Goal: Task Accomplishment & Management: Use online tool/utility

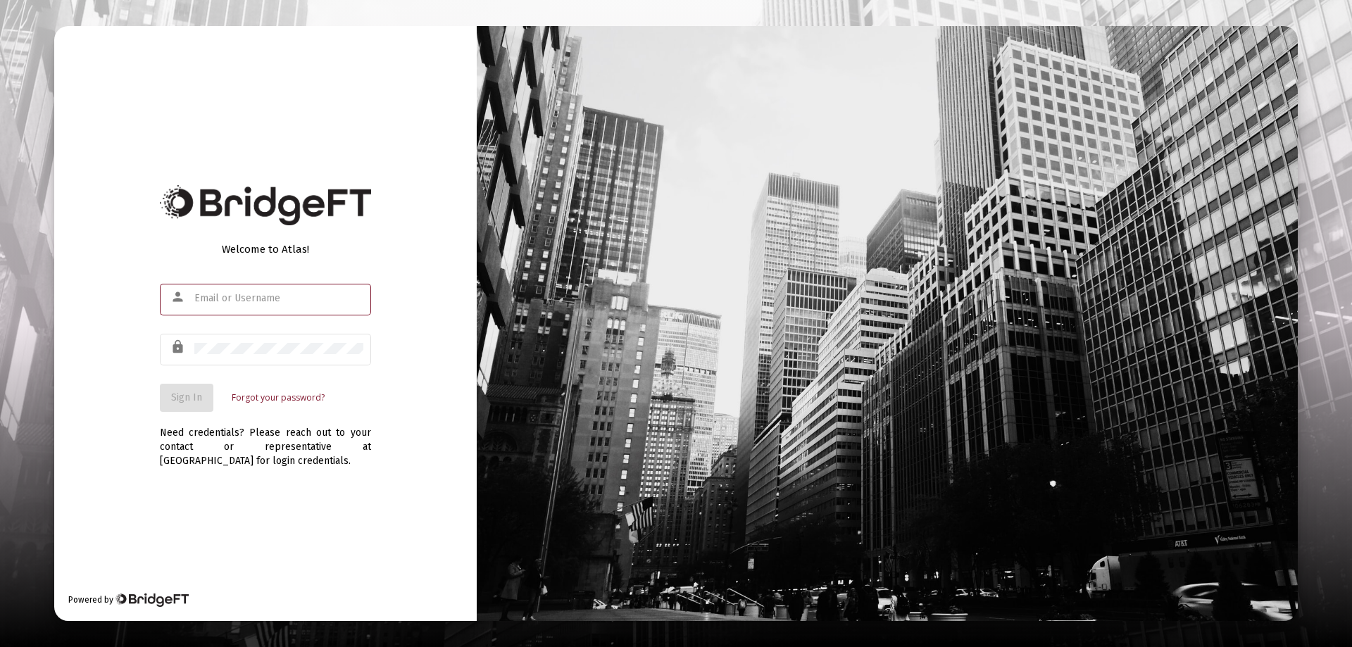
click at [225, 300] on input "text" at bounding box center [278, 298] width 169 height 11
type input "[PERSON_NAME][EMAIL_ADDRESS][DOMAIN_NAME]"
click at [182, 394] on span "Sign In" at bounding box center [186, 397] width 31 height 12
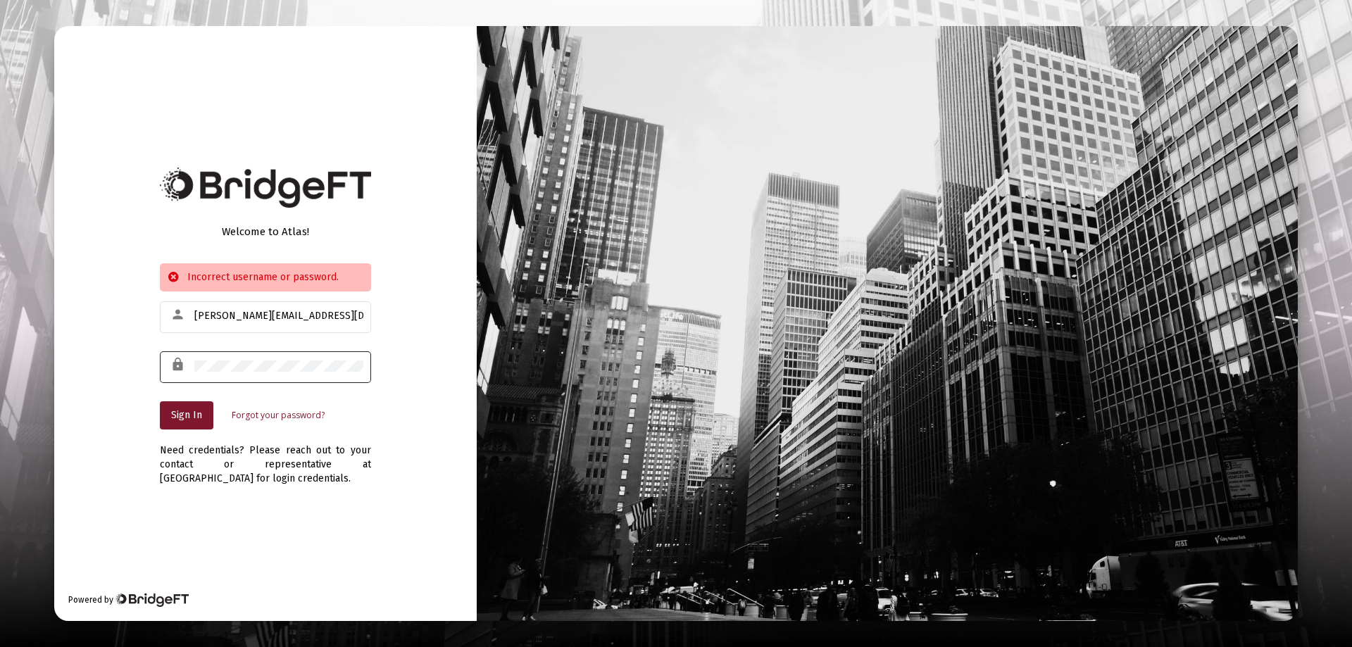
click at [193, 361] on div "lock" at bounding box center [180, 365] width 27 height 24
click at [201, 363] on div "lock" at bounding box center [265, 366] width 211 height 35
drag, startPoint x: 192, startPoint y: 363, endPoint x: 501, endPoint y: 404, distance: 311.9
click at [501, 404] on div "Welcome to Atlas! Incorrect username or password. person [PERSON_NAME][EMAIL_AD…" at bounding box center [675, 323] width 1243 height 595
click at [198, 413] on span "Sign In" at bounding box center [186, 415] width 31 height 12
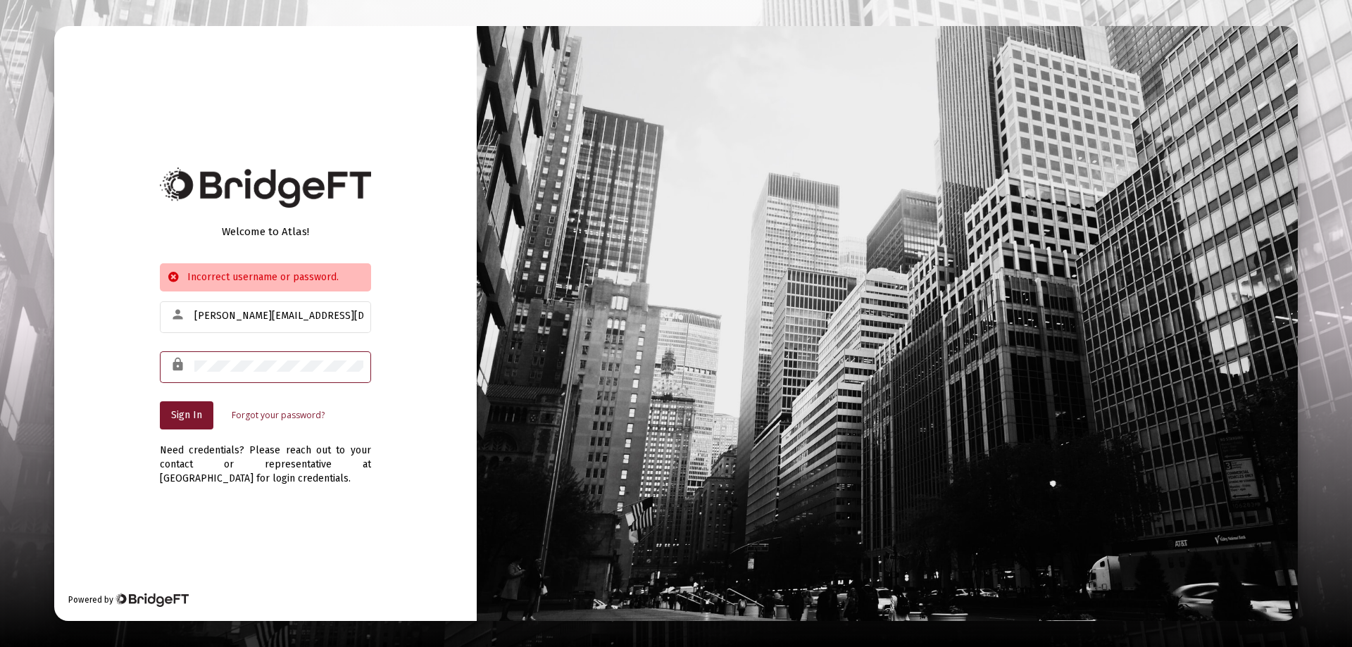
click at [419, 380] on div "Welcome to Atlas! Incorrect username or password. person [PERSON_NAME][EMAIL_AD…" at bounding box center [265, 323] width 422 height 595
click at [181, 415] on span "Sign In" at bounding box center [186, 415] width 31 height 12
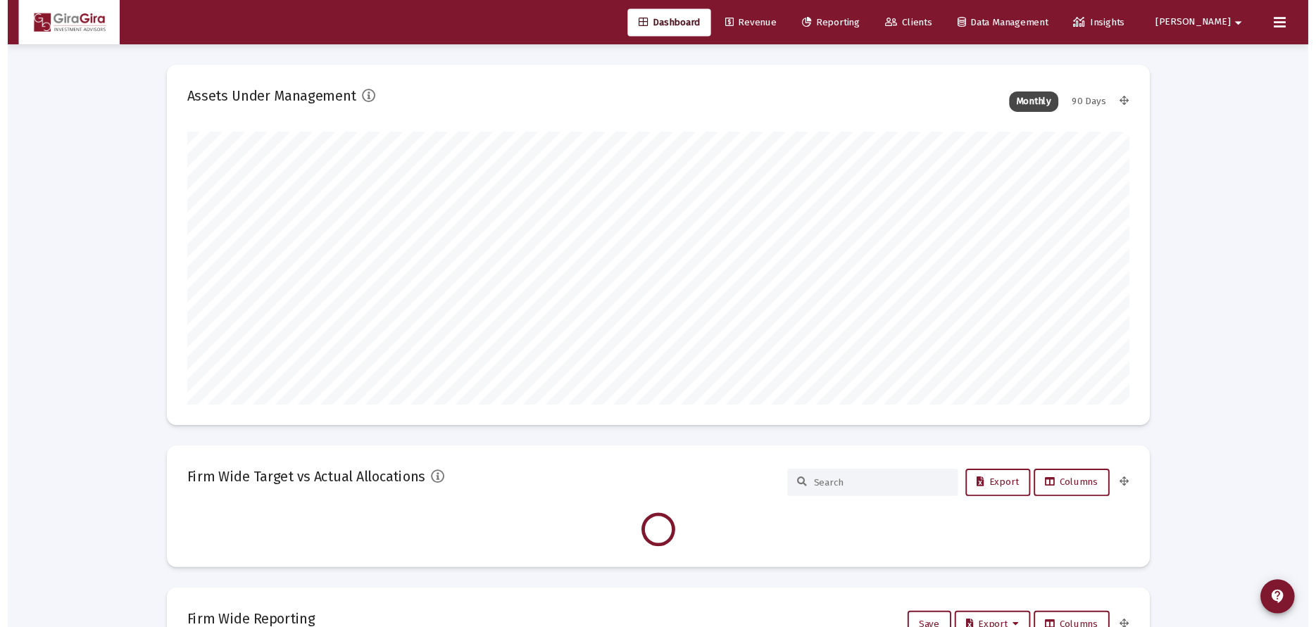
scroll to position [282, 523]
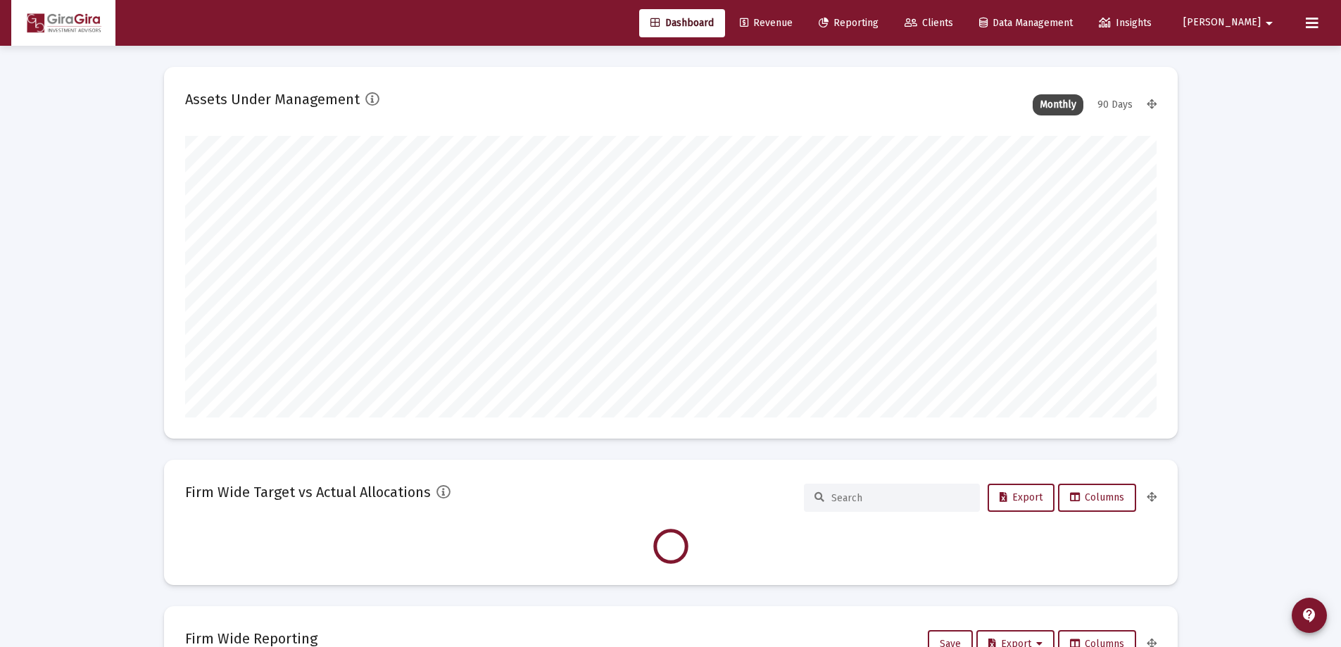
type input "[DATE]"
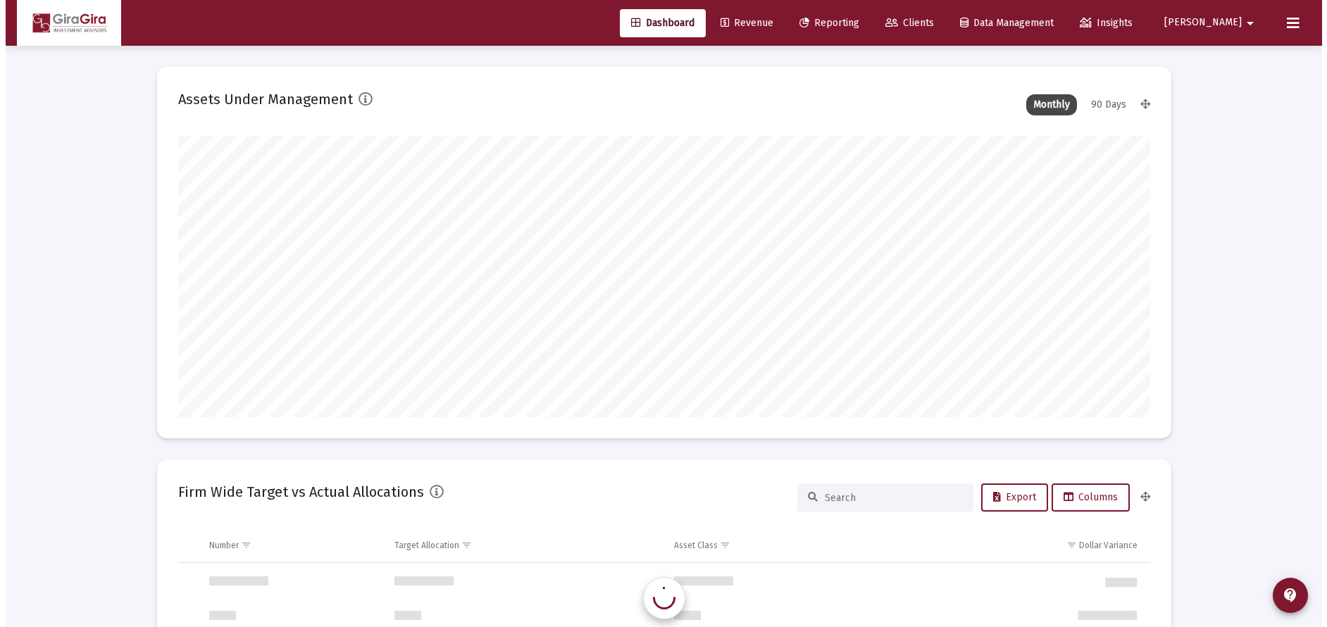
scroll to position [1352, 0]
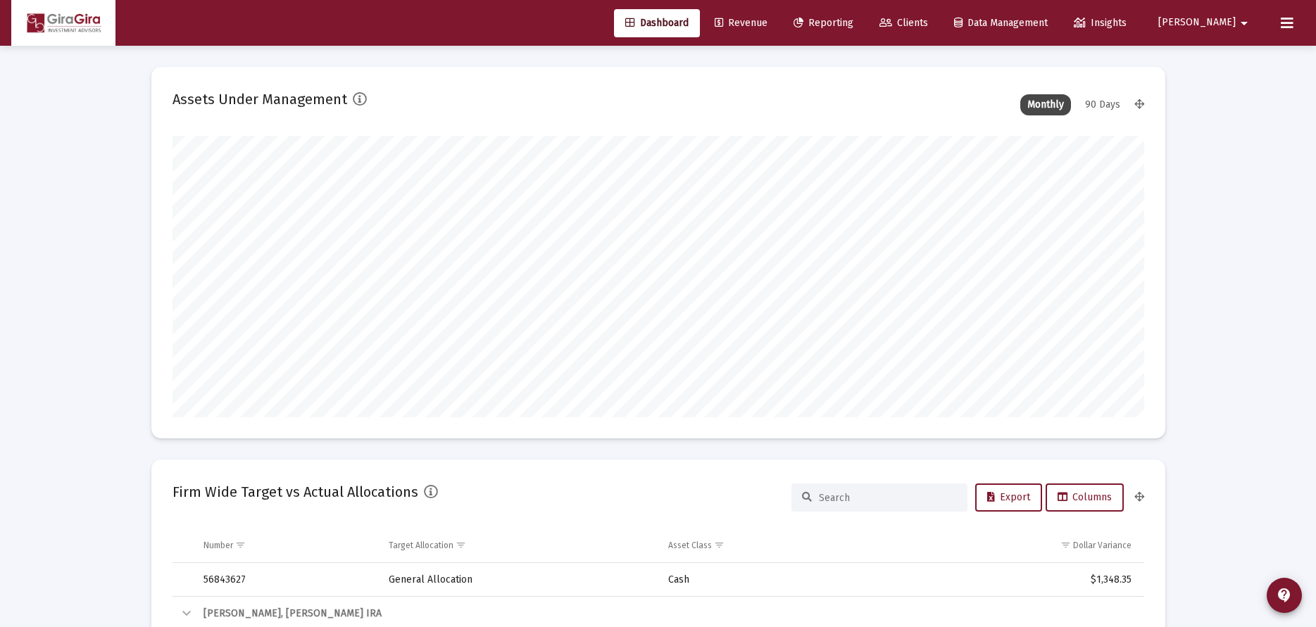
click at [853, 23] on span "Reporting" at bounding box center [824, 23] width 60 height 12
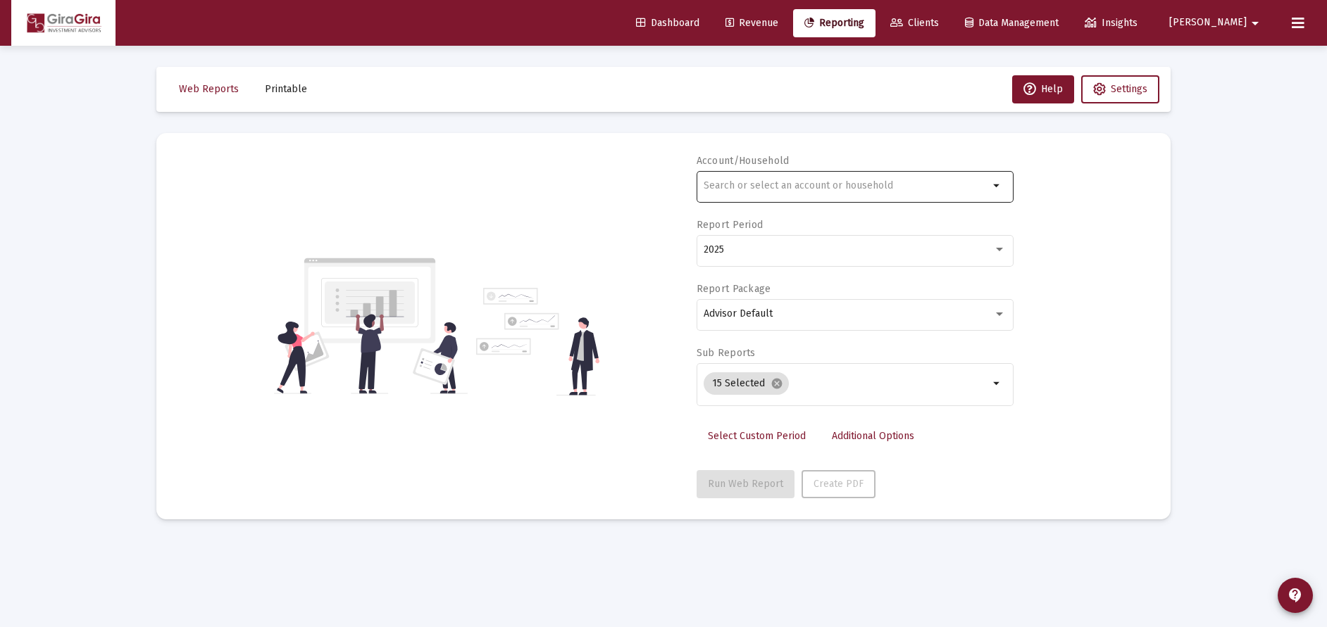
click at [728, 184] on input "text" at bounding box center [845, 185] width 285 height 11
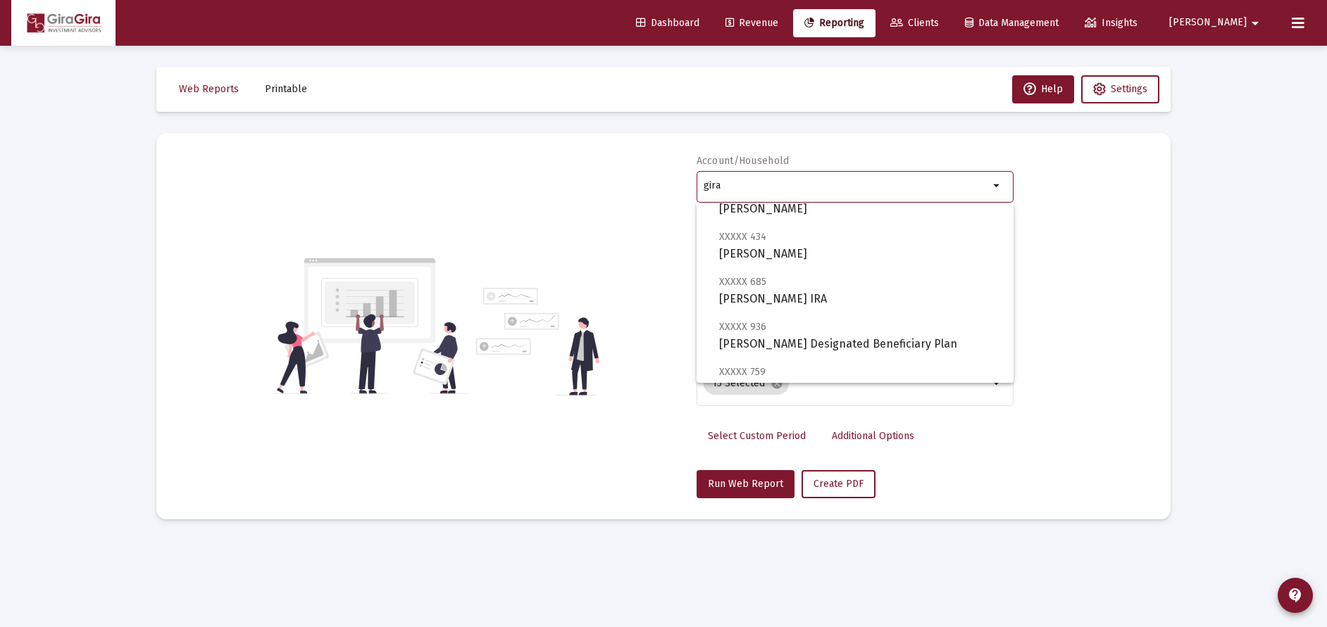
scroll to position [282, 0]
click at [765, 246] on span "XXXXX 434 [PERSON_NAME]" at bounding box center [860, 242] width 283 height 35
type input "[PERSON_NAME]"
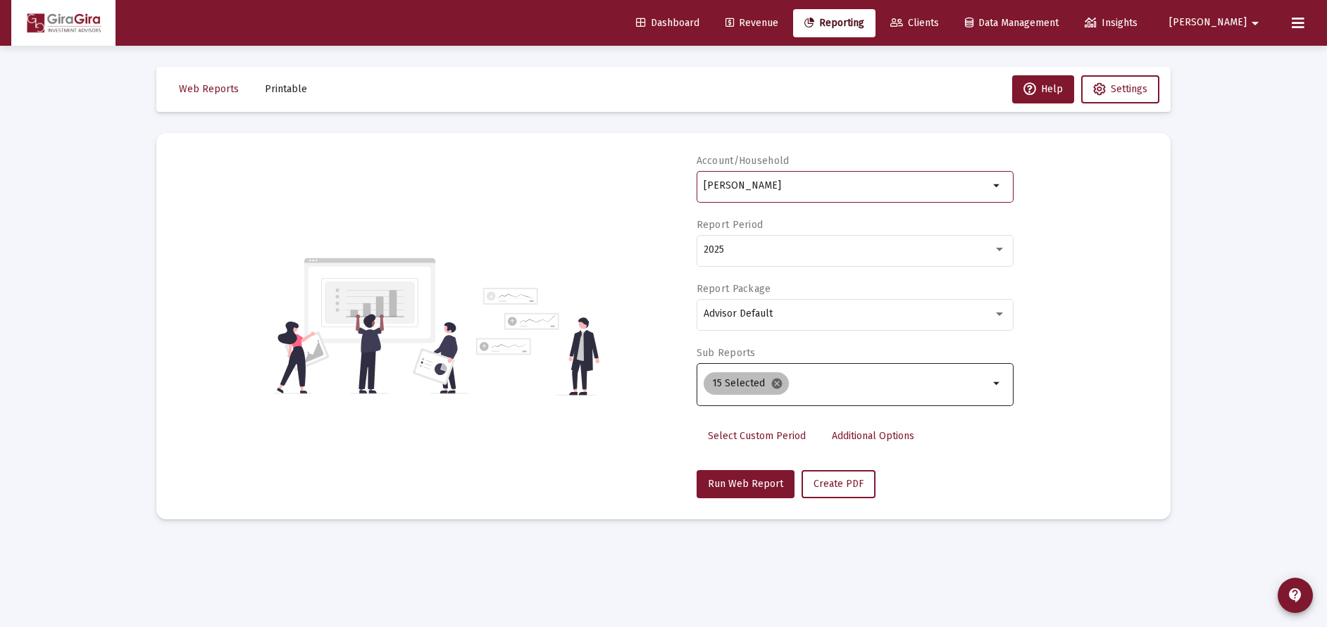
click at [771, 380] on mat-icon "cancel" at bounding box center [776, 383] width 13 height 13
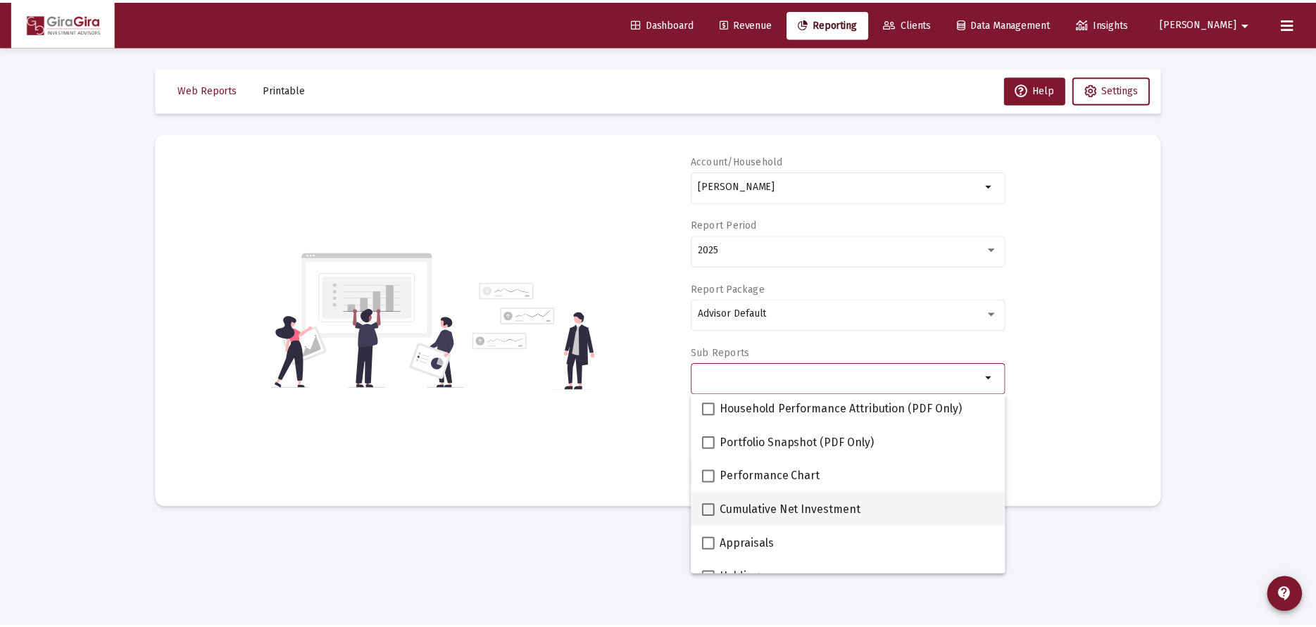
scroll to position [141, 0]
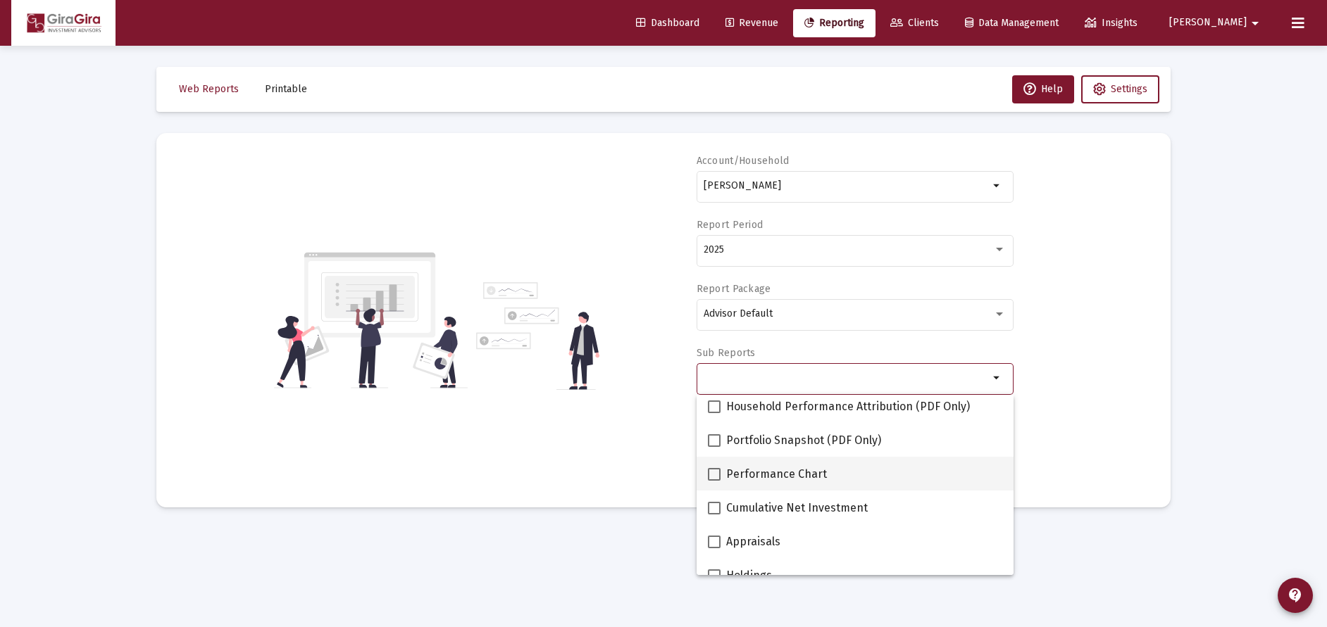
click at [718, 472] on span at bounding box center [714, 474] width 13 height 13
click at [714, 481] on input "Performance Chart" at bounding box center [713, 481] width 1 height 1
checkbox input "true"
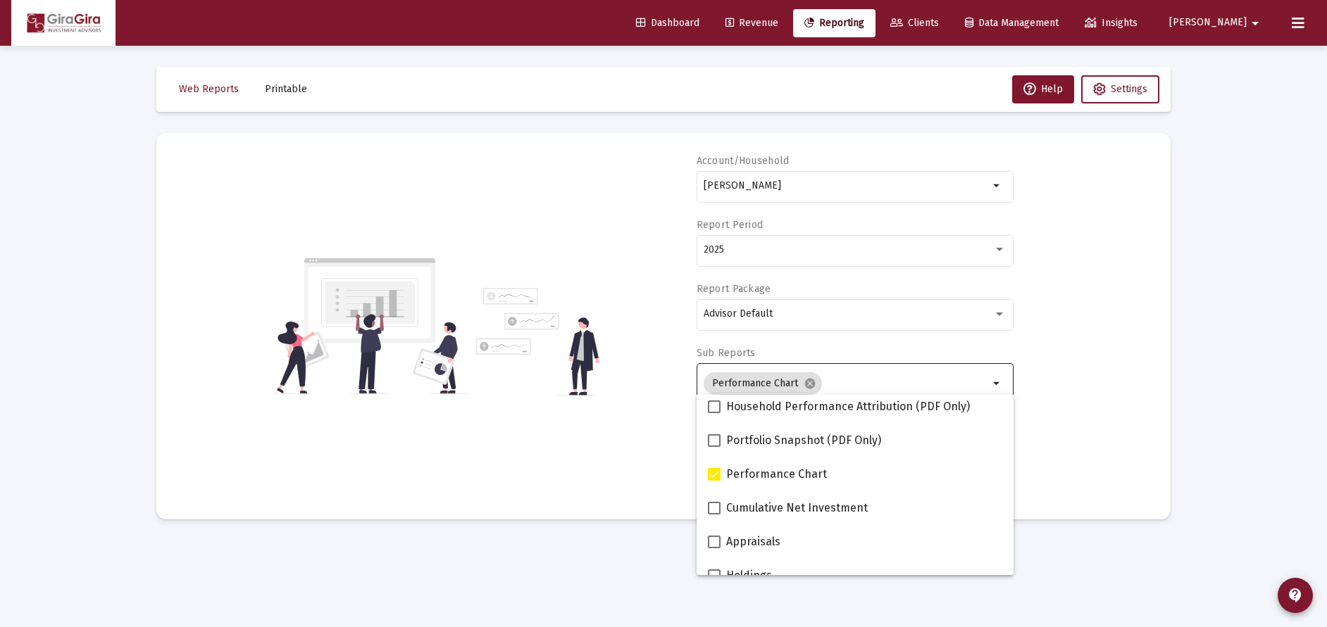
click at [1064, 436] on div "Account/Household [PERSON_NAME] arrow_drop_down Report Period 2025 Report Packa…" at bounding box center [663, 326] width 972 height 344
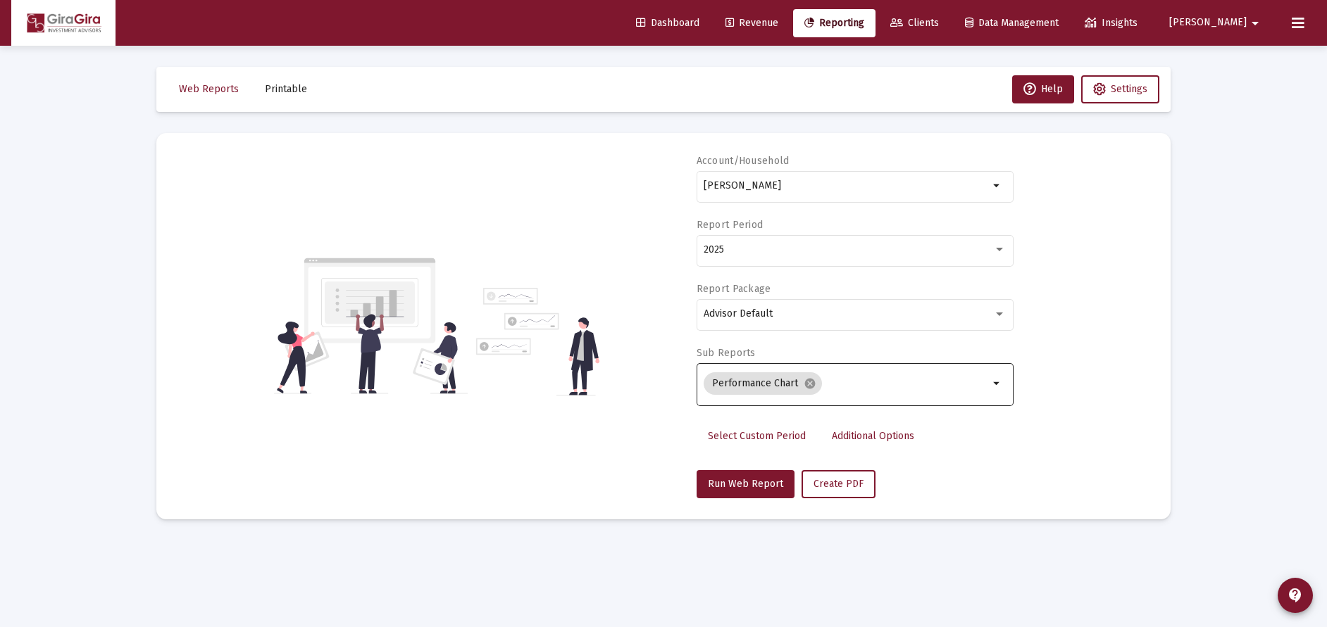
click at [868, 432] on span "Additional Options" at bounding box center [873, 436] width 82 height 12
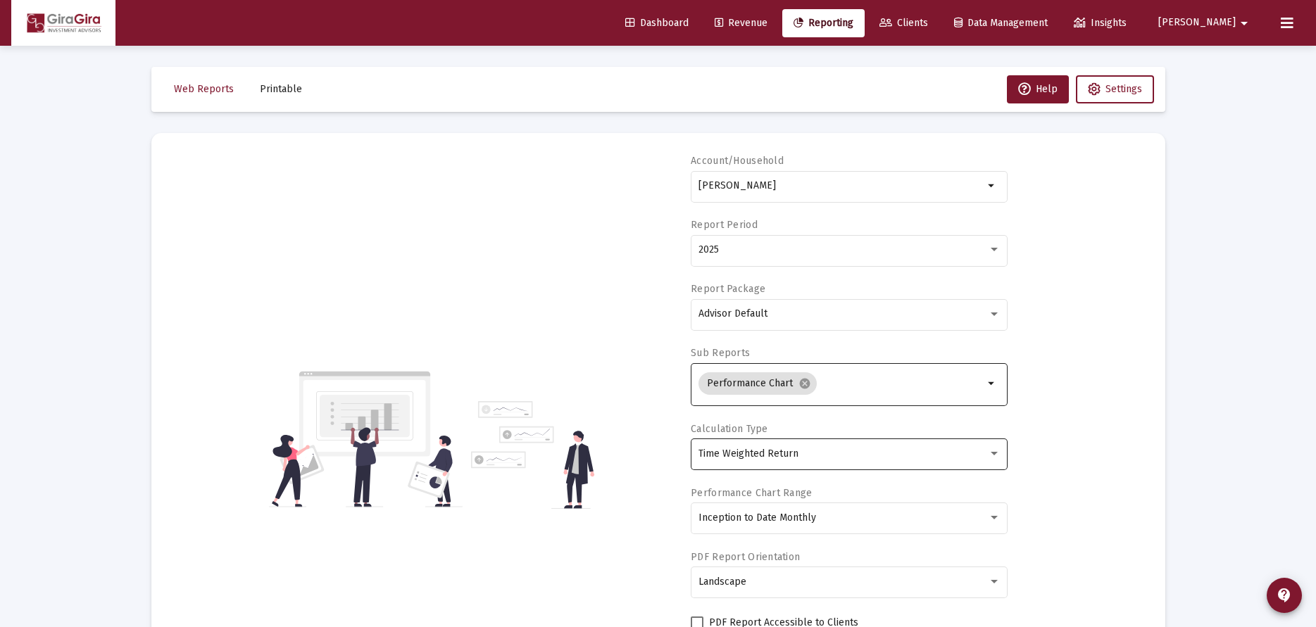
click at [786, 454] on span "Time Weighted Return" at bounding box center [748, 454] width 100 height 12
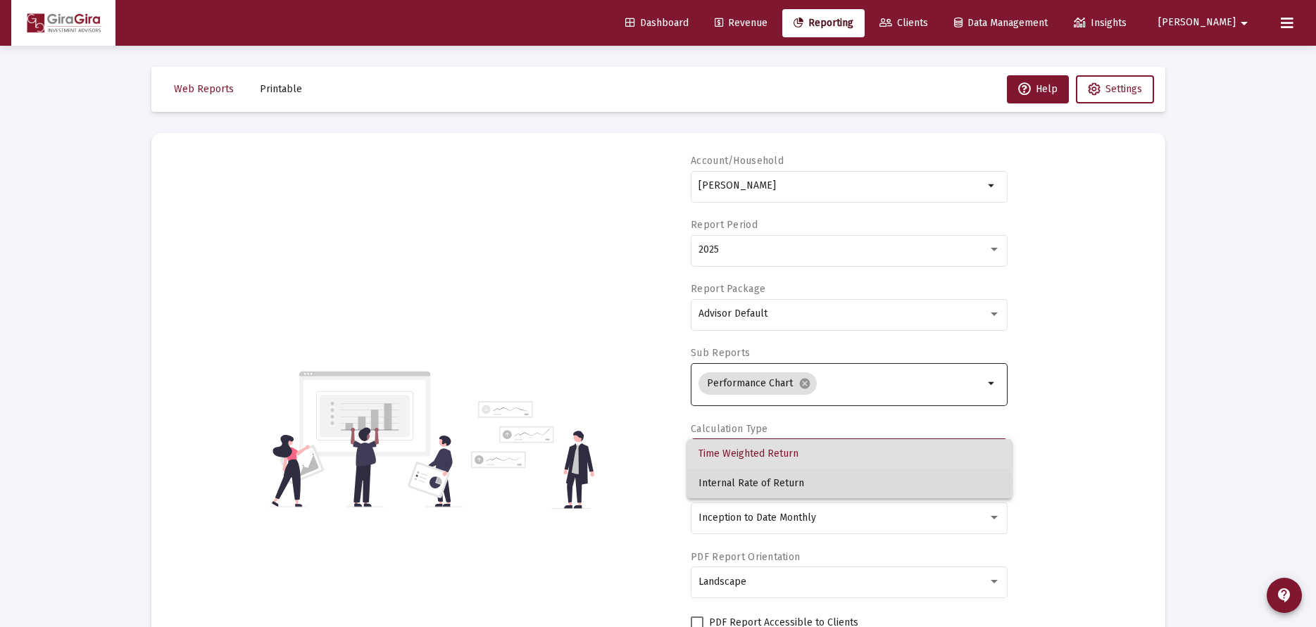
click at [770, 482] on span "Internal Rate of Return" at bounding box center [849, 484] width 302 height 30
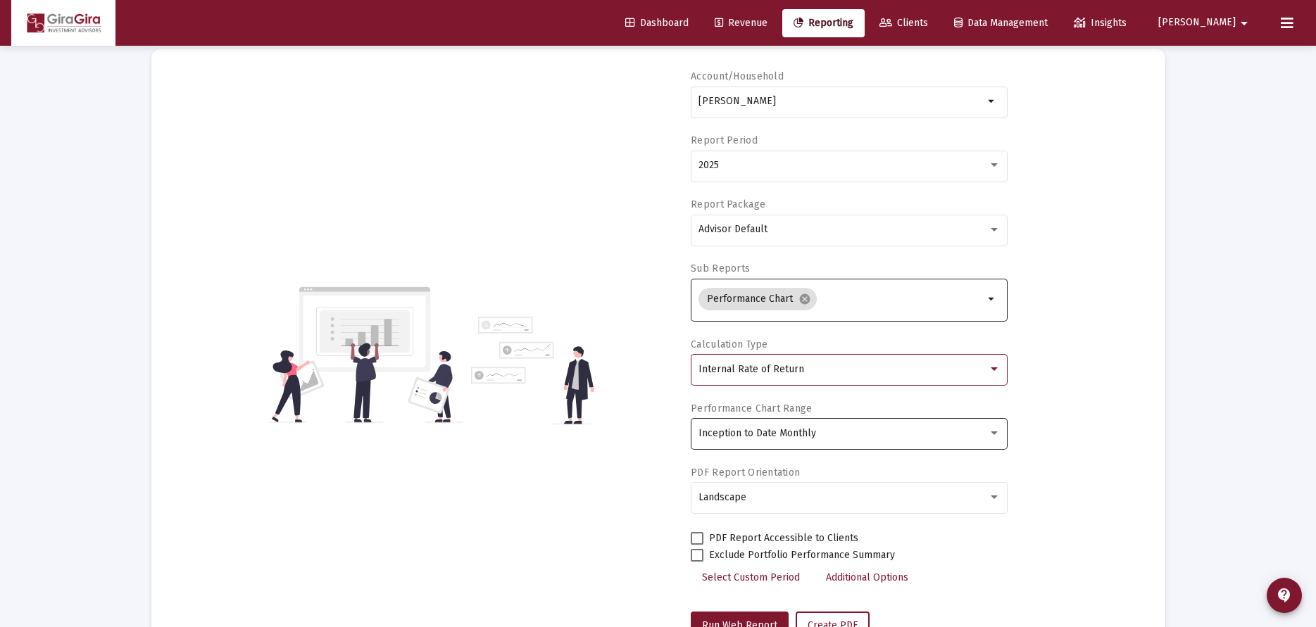
scroll to position [139, 0]
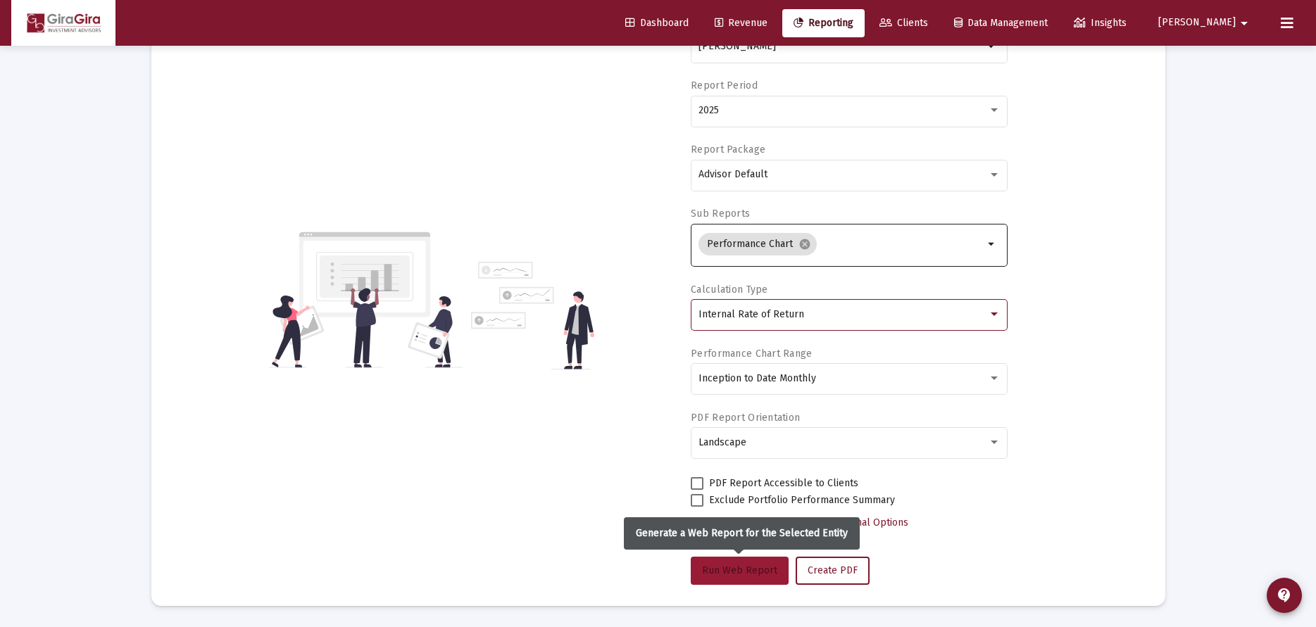
click at [731, 563] on button "Run Web Report" at bounding box center [740, 571] width 98 height 28
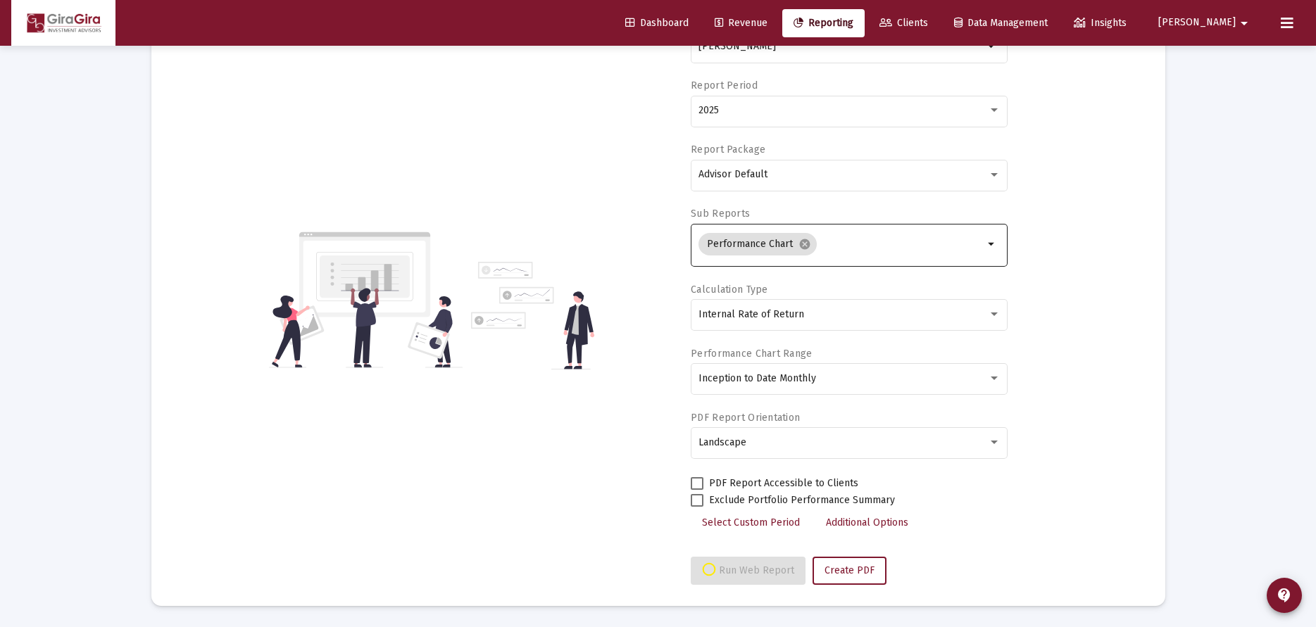
select select "View all"
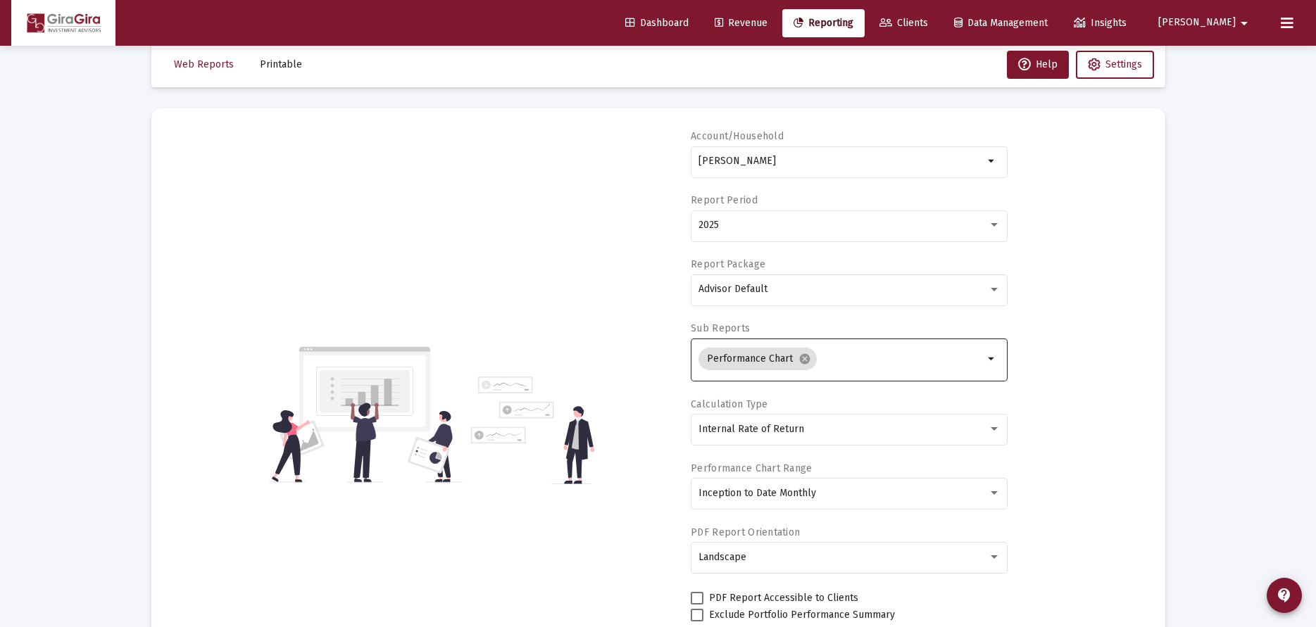
scroll to position [0, 0]
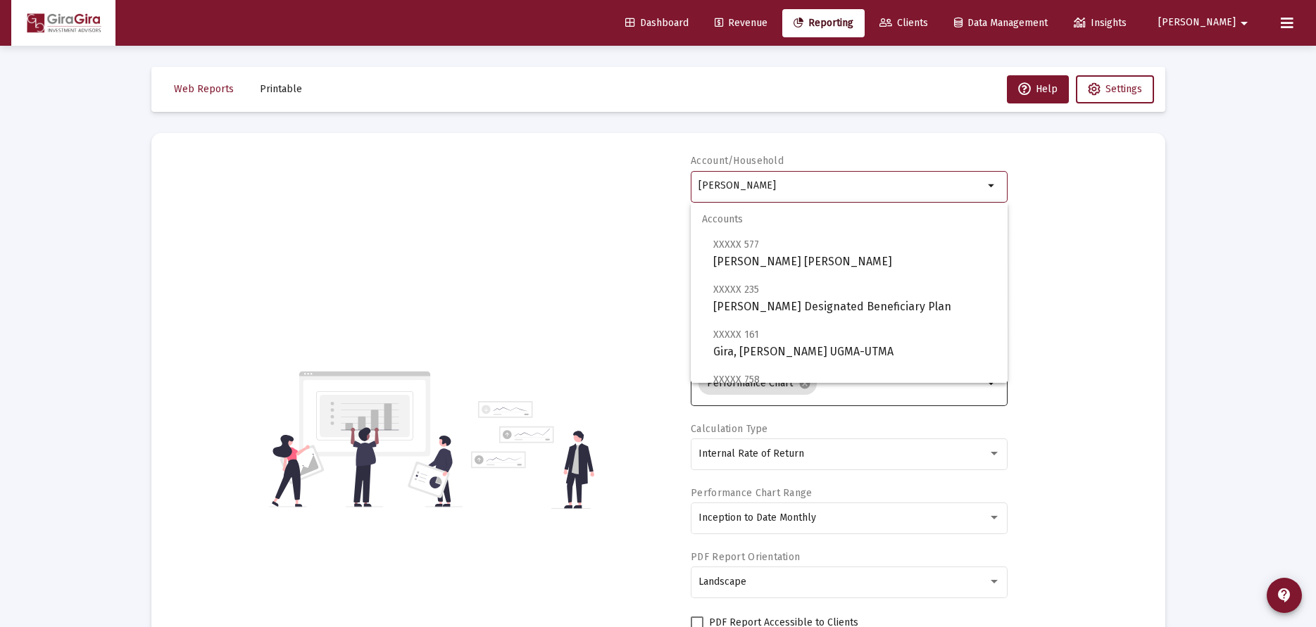
drag, startPoint x: 700, startPoint y: 184, endPoint x: 842, endPoint y: 179, distance: 142.3
click at [842, 179] on div "[PERSON_NAME]" at bounding box center [840, 185] width 285 height 35
click at [788, 303] on span "XXXXX 070 [PERSON_NAME], [PERSON_NAME] IRA" at bounding box center [854, 298] width 283 height 35
type input "[PERSON_NAME], [PERSON_NAME] [PERSON_NAME]"
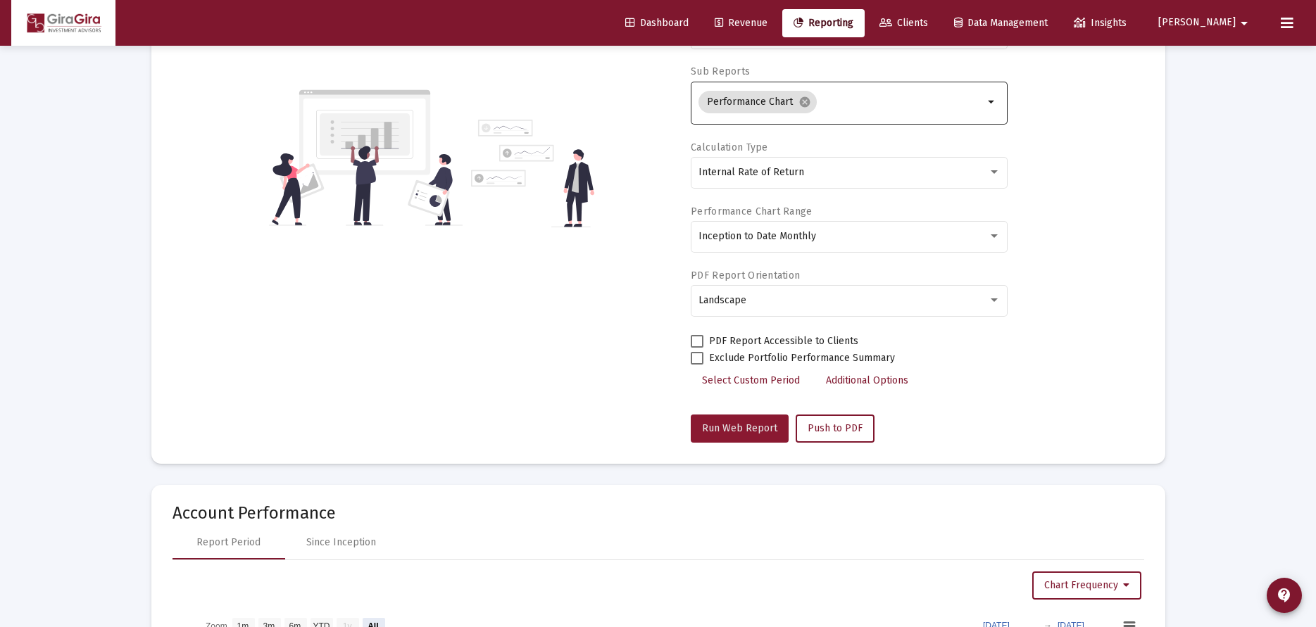
click at [748, 421] on button "Run Web Report" at bounding box center [740, 429] width 98 height 28
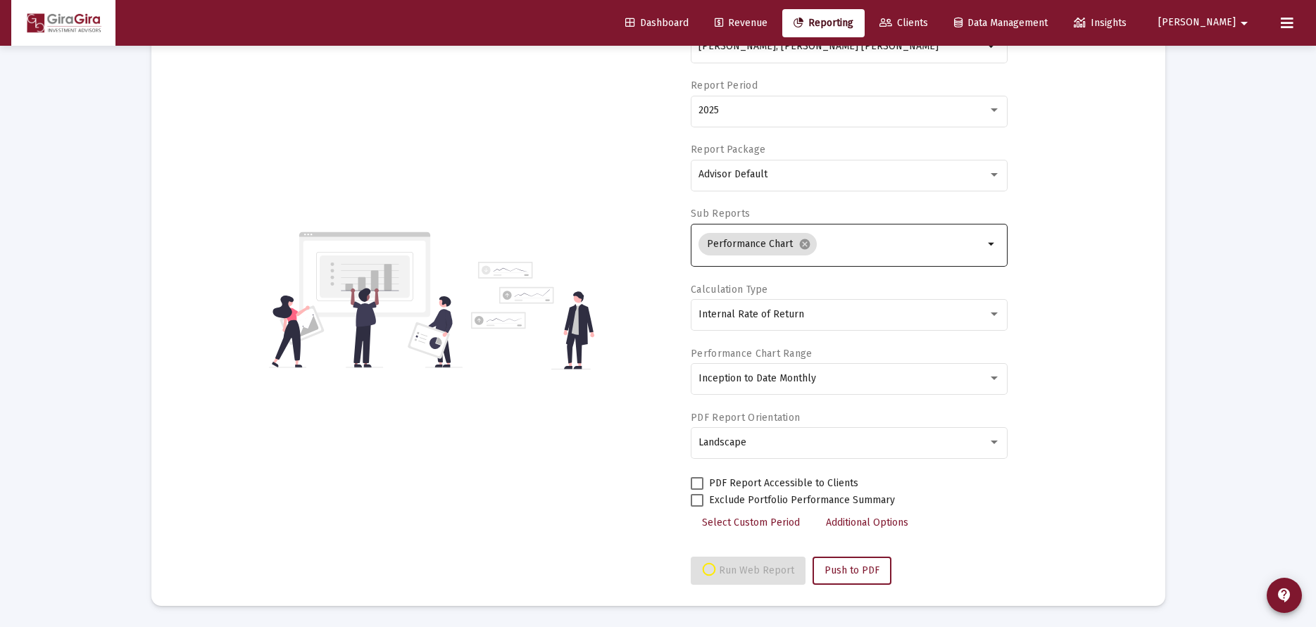
select select "View all"
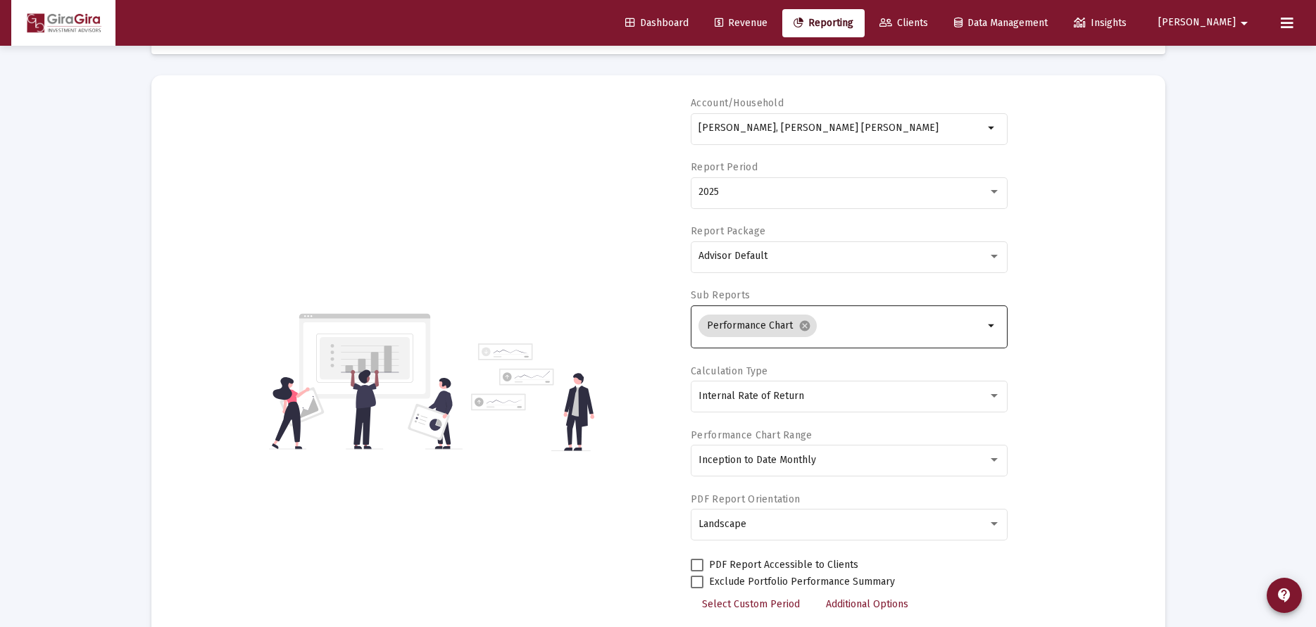
scroll to position [0, 0]
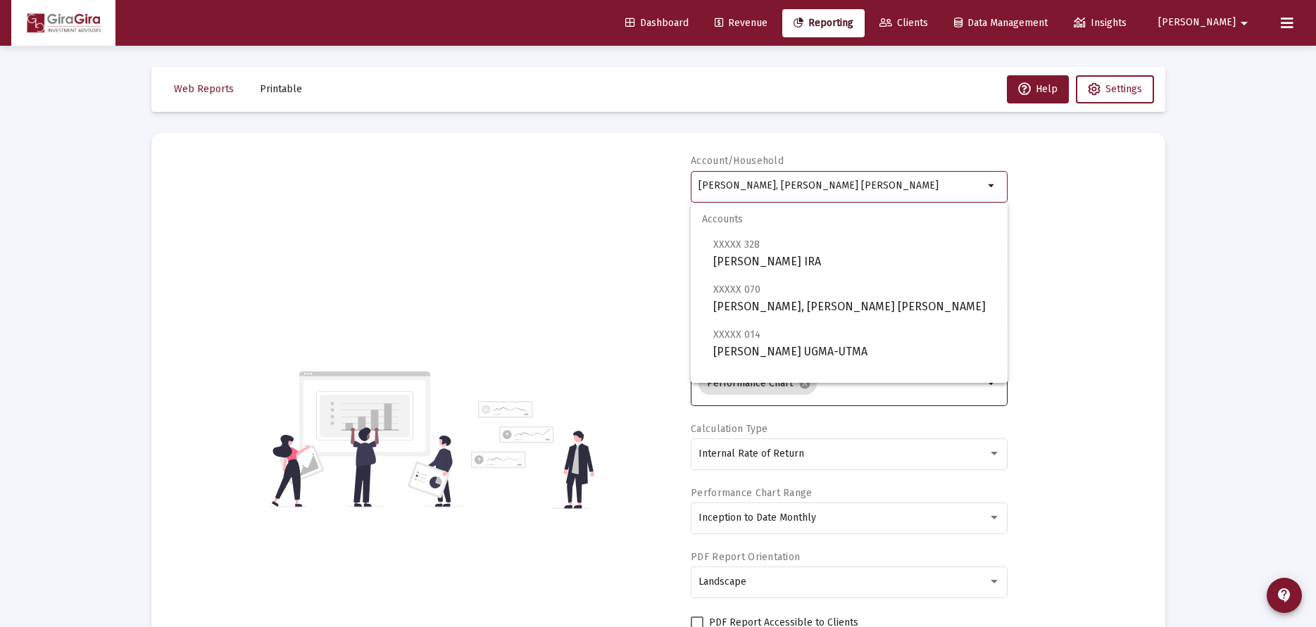
drag, startPoint x: 701, startPoint y: 184, endPoint x: 967, endPoint y: 195, distance: 265.7
click at [967, 195] on div "[PERSON_NAME], [PERSON_NAME] [PERSON_NAME]" at bounding box center [840, 185] width 285 height 35
click at [701, 184] on input "[PERSON_NAME], [PERSON_NAME] [PERSON_NAME]" at bounding box center [840, 185] width 285 height 11
drag, startPoint x: 699, startPoint y: 184, endPoint x: 1087, endPoint y: 195, distance: 388.1
click at [1088, 195] on div "Account/[PERSON_NAME], [PERSON_NAME] IRA arrow_drop_down Report Period 2025 Rep…" at bounding box center [659, 439] width 972 height 570
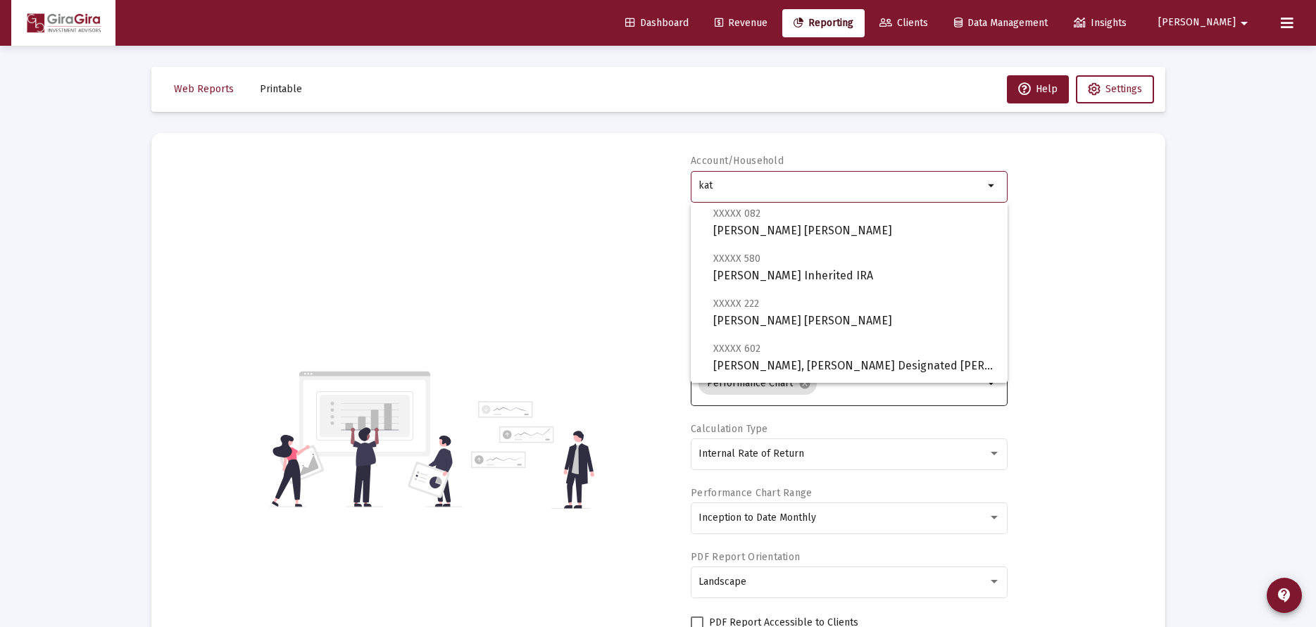
scroll to position [282, 0]
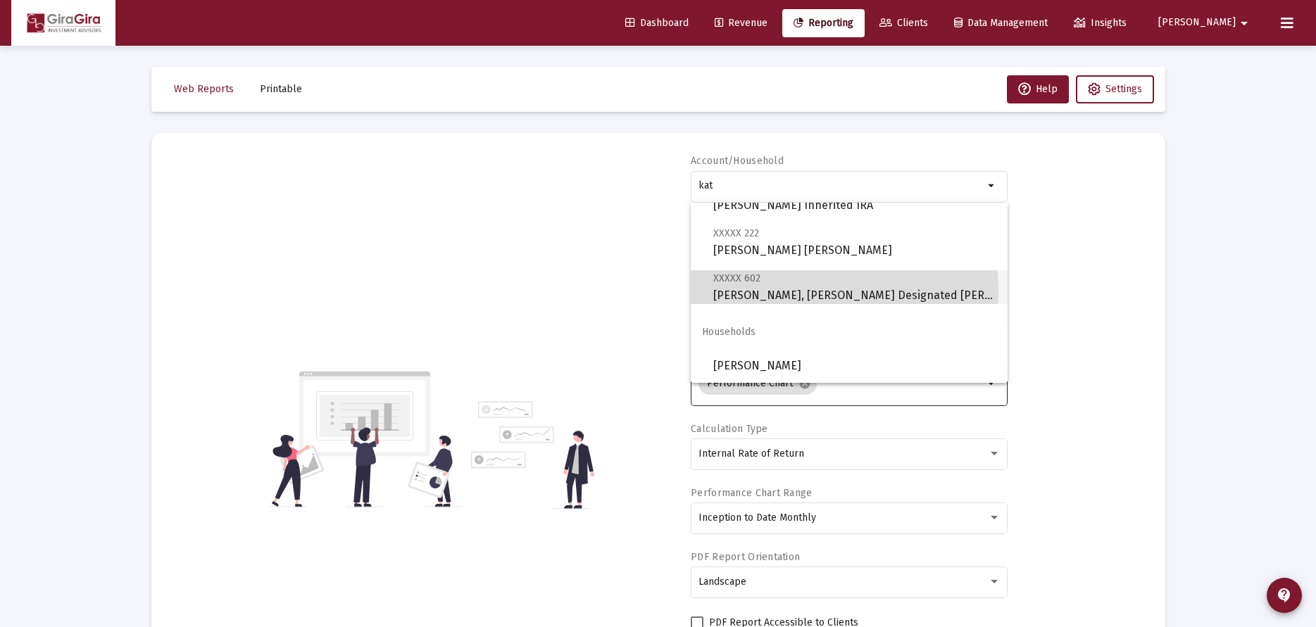
click at [799, 290] on span "XXXXX 602 [PERSON_NAME], [PERSON_NAME] Designated Bene Plan" at bounding box center [854, 287] width 283 height 35
type input "[PERSON_NAME], [PERSON_NAME] Designated [PERSON_NAME]"
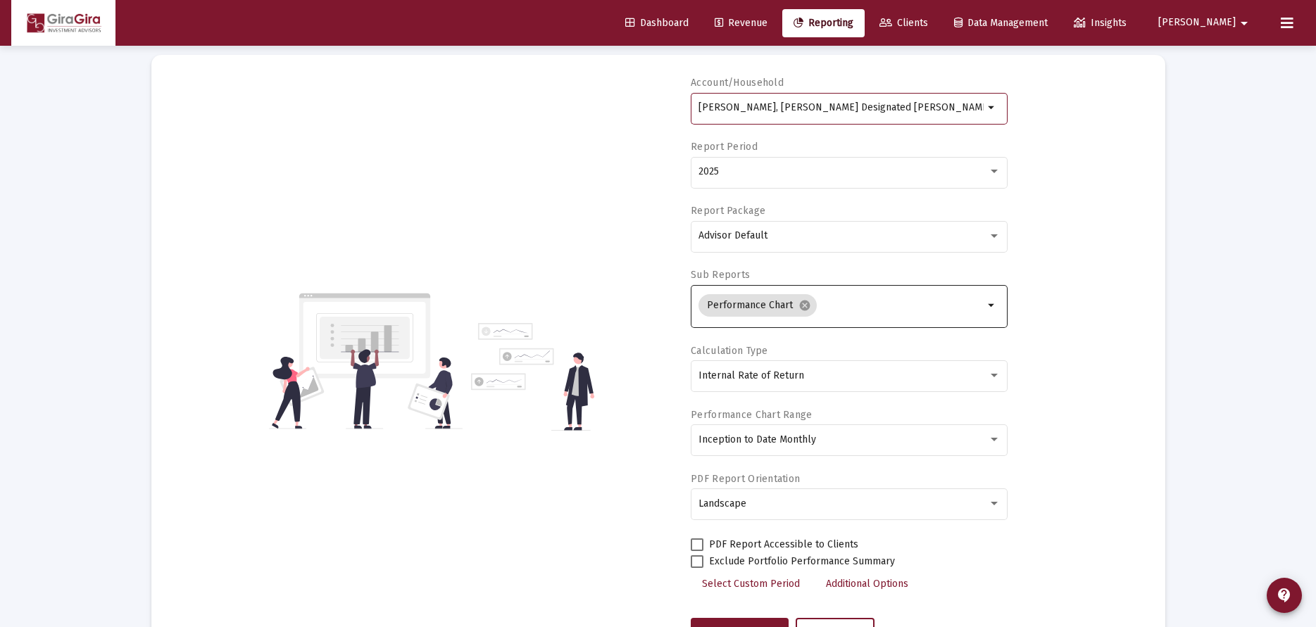
scroll to position [211, 0]
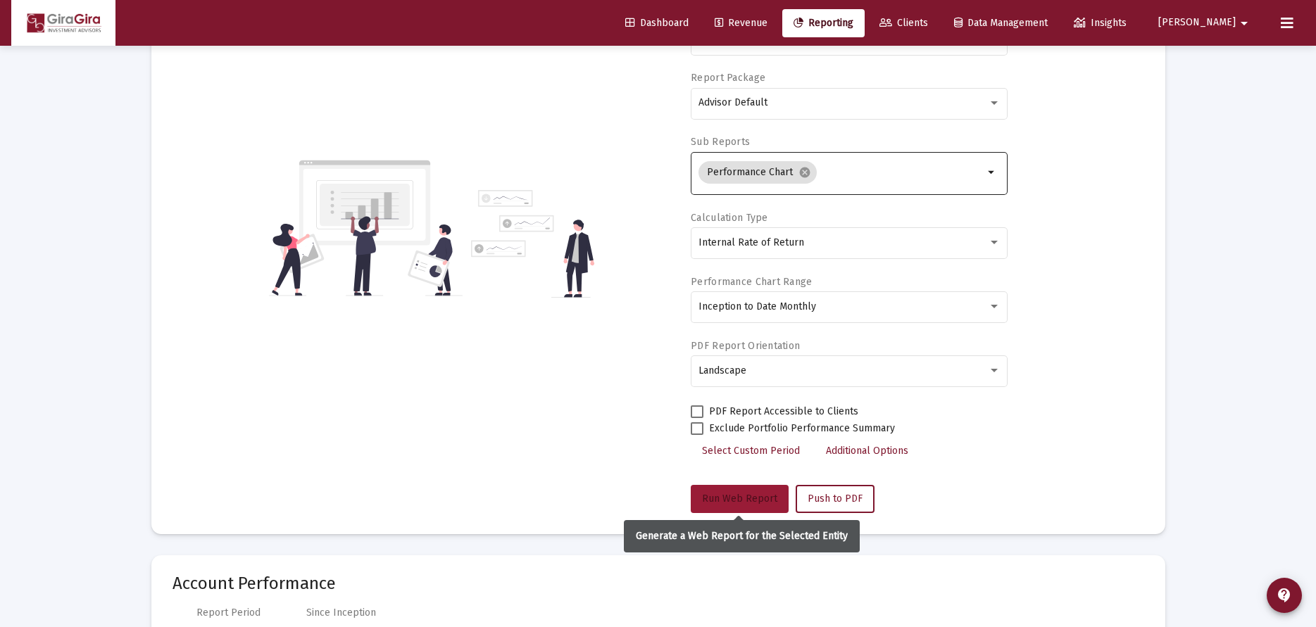
click at [728, 497] on span "Run Web Report" at bounding box center [739, 499] width 75 height 12
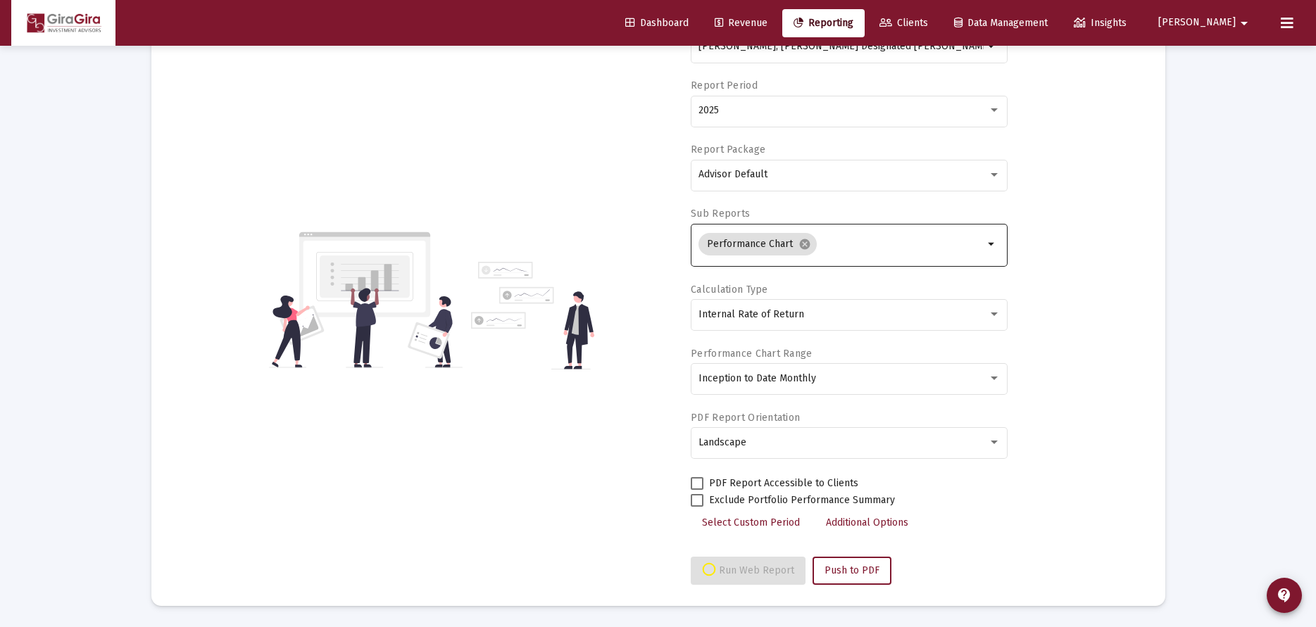
select select "View all"
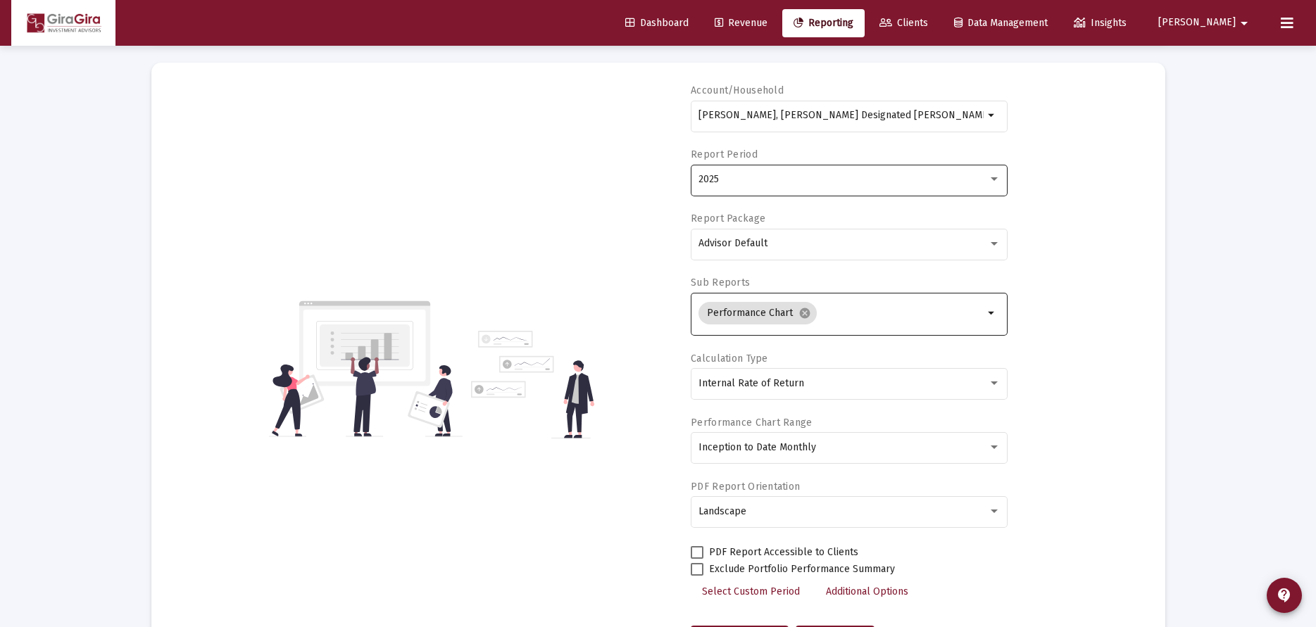
scroll to position [0, 0]
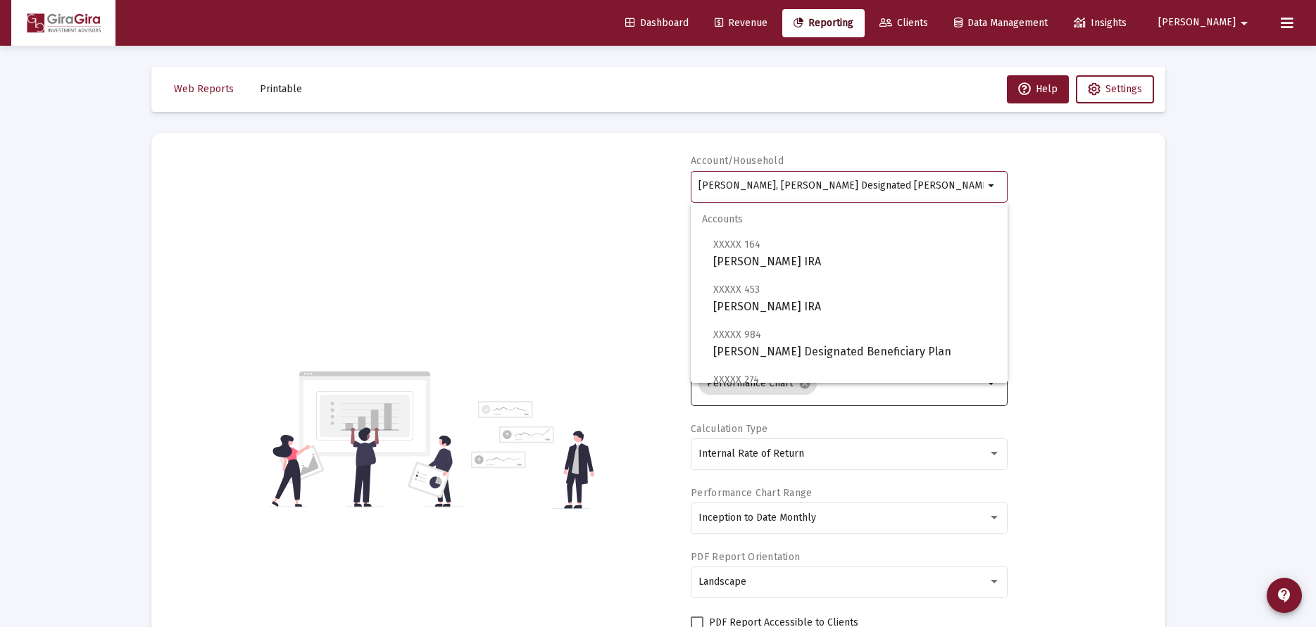
drag, startPoint x: 699, startPoint y: 182, endPoint x: 965, endPoint y: 163, distance: 266.9
click at [965, 163] on div "Account/[PERSON_NAME], [PERSON_NAME] Designated Bene Plan arrow_drop_down" at bounding box center [849, 186] width 317 height 64
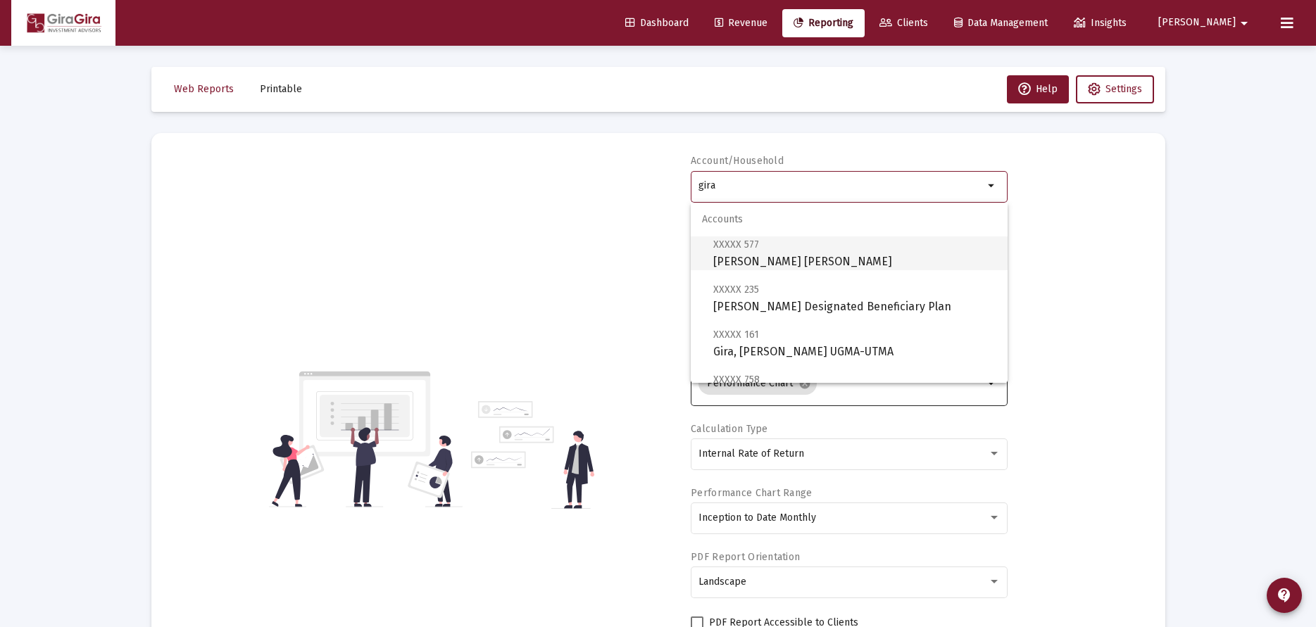
click at [739, 256] on span "XXXXX 577 [PERSON_NAME] [PERSON_NAME]" at bounding box center [854, 253] width 283 height 35
type input "[PERSON_NAME] [PERSON_NAME]"
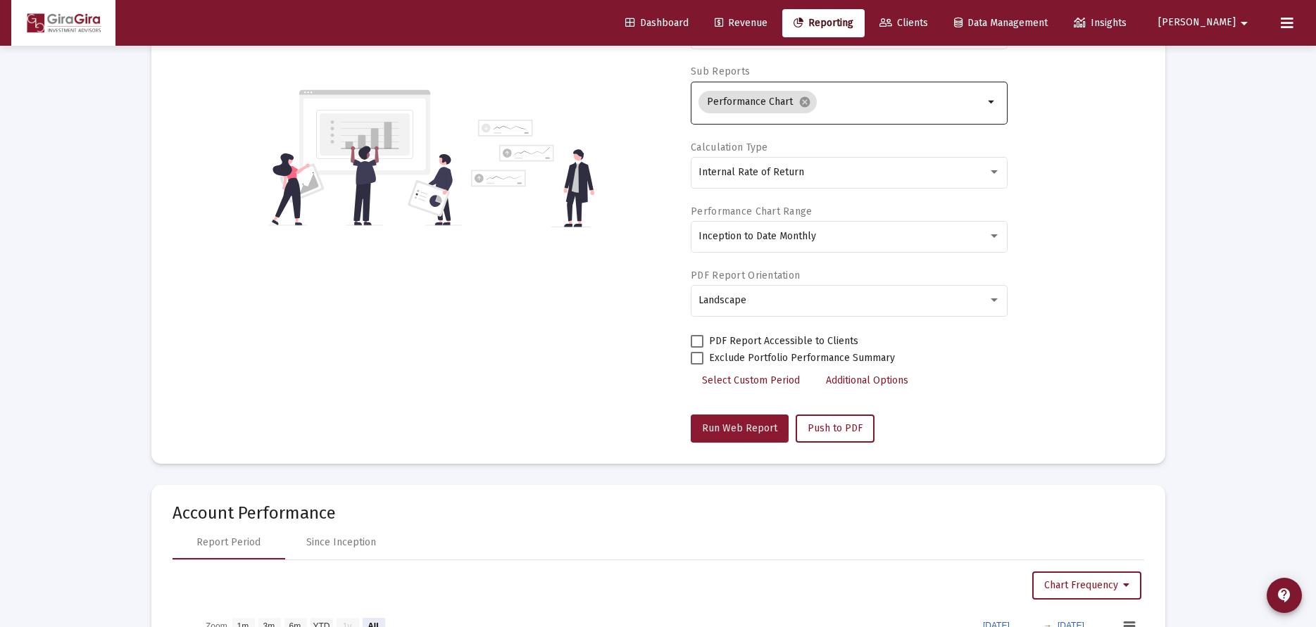
click at [734, 423] on span "Run Web Report" at bounding box center [739, 428] width 75 height 12
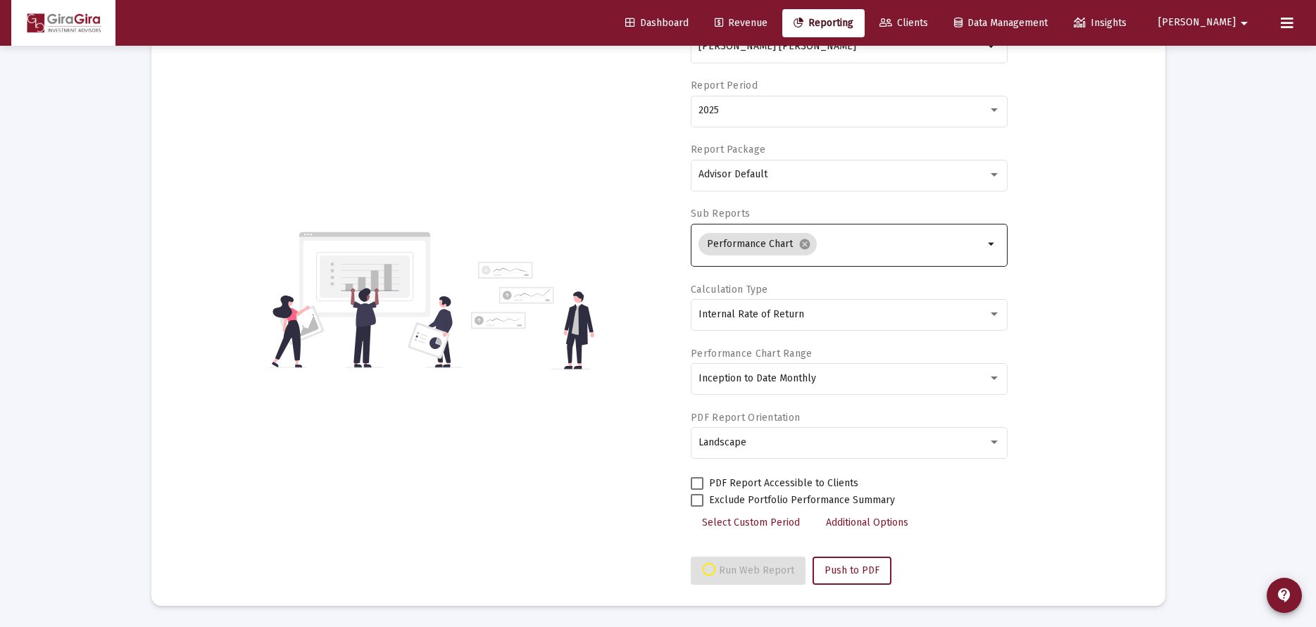
select select "View all"
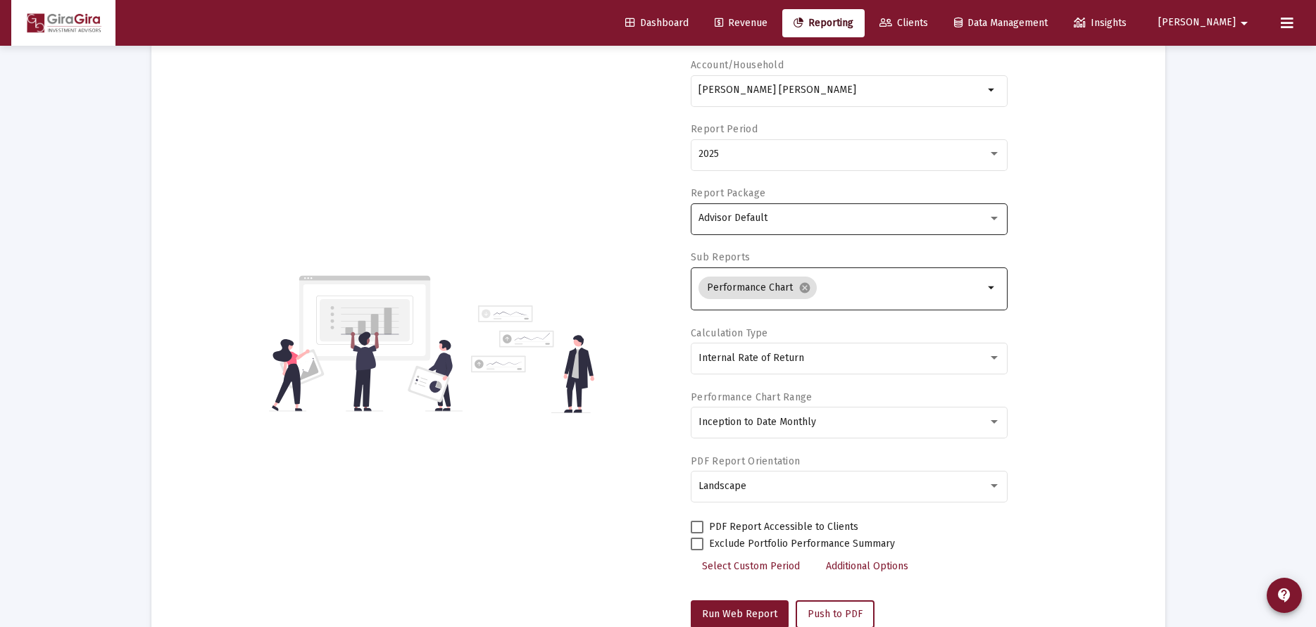
scroll to position [0, 0]
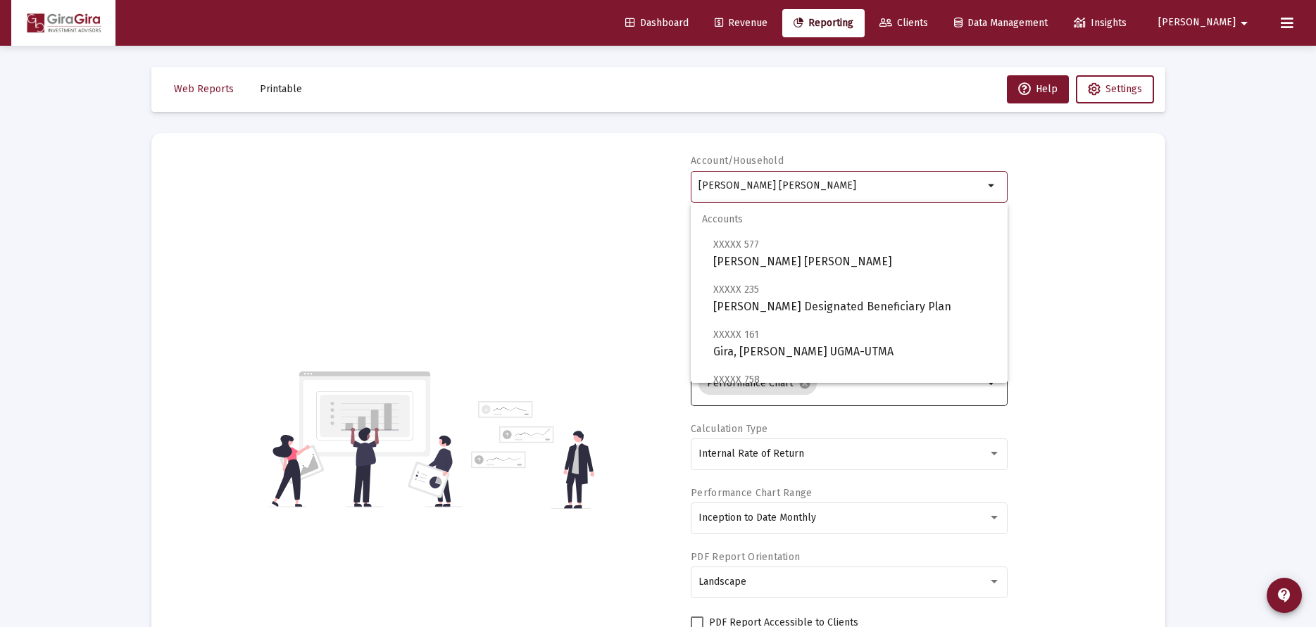
drag, startPoint x: 698, startPoint y: 183, endPoint x: 906, endPoint y: 212, distance: 210.4
click at [906, 212] on body "Dashboard Revenue Reporting Clients Data Management Insights [PERSON_NAME] Inte…" at bounding box center [658, 313] width 1316 height 627
click at [770, 293] on span "XXXXX [STREET_ADDRESS][PERSON_NAME][PERSON_NAME] IRA" at bounding box center [854, 298] width 283 height 35
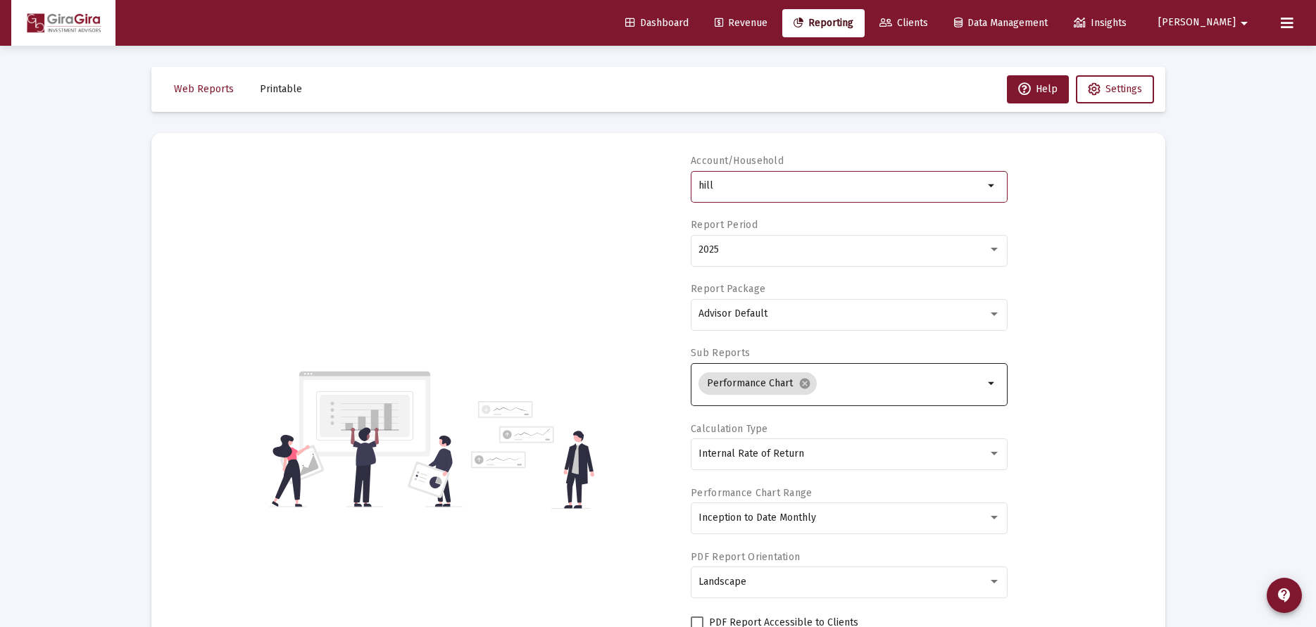
type input "[PERSON_NAME], [PERSON_NAME] IRA"
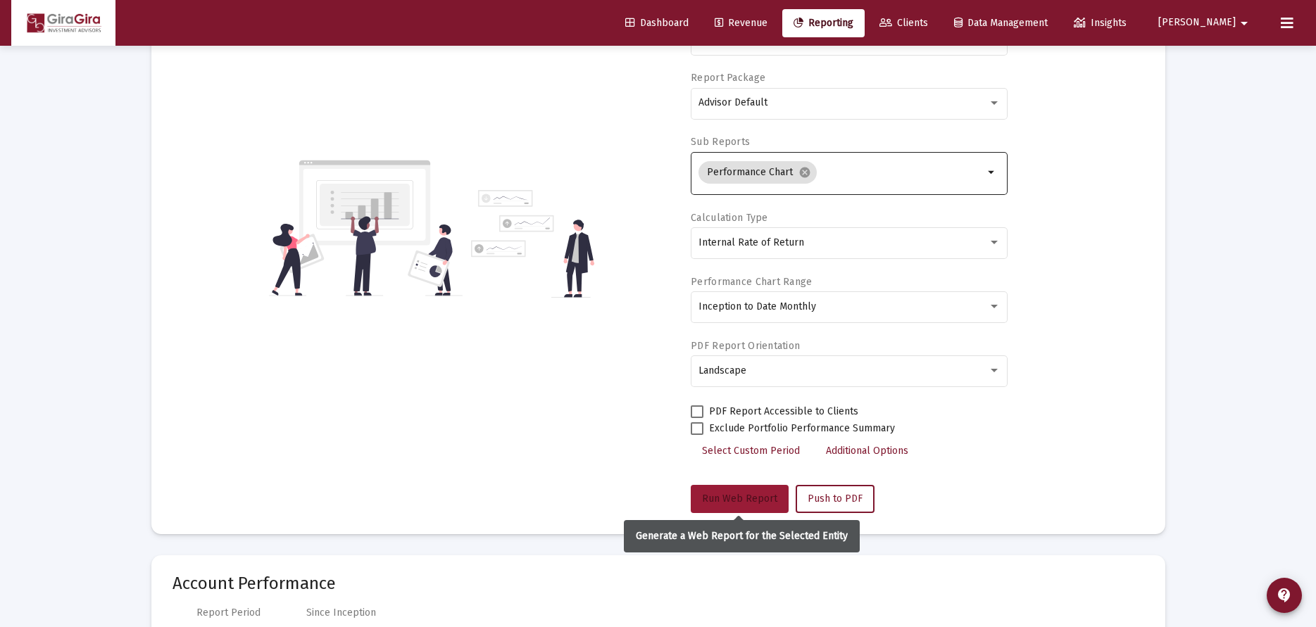
click at [708, 489] on button "Run Web Report" at bounding box center [740, 499] width 98 height 28
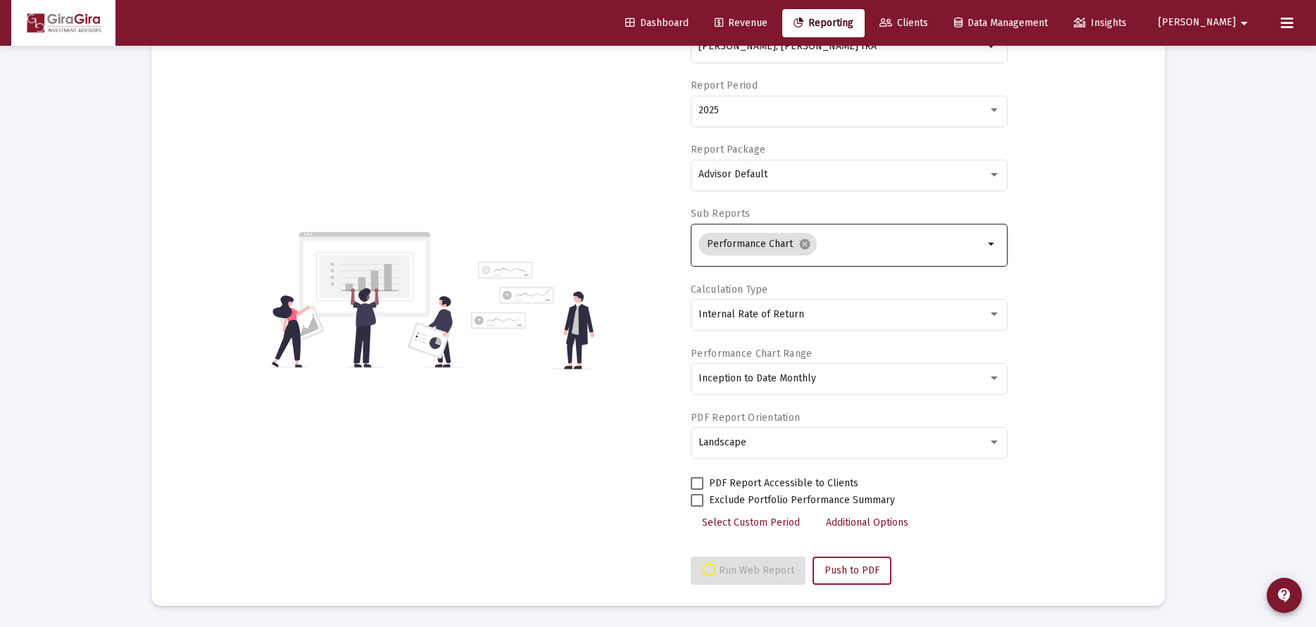
select select "View all"
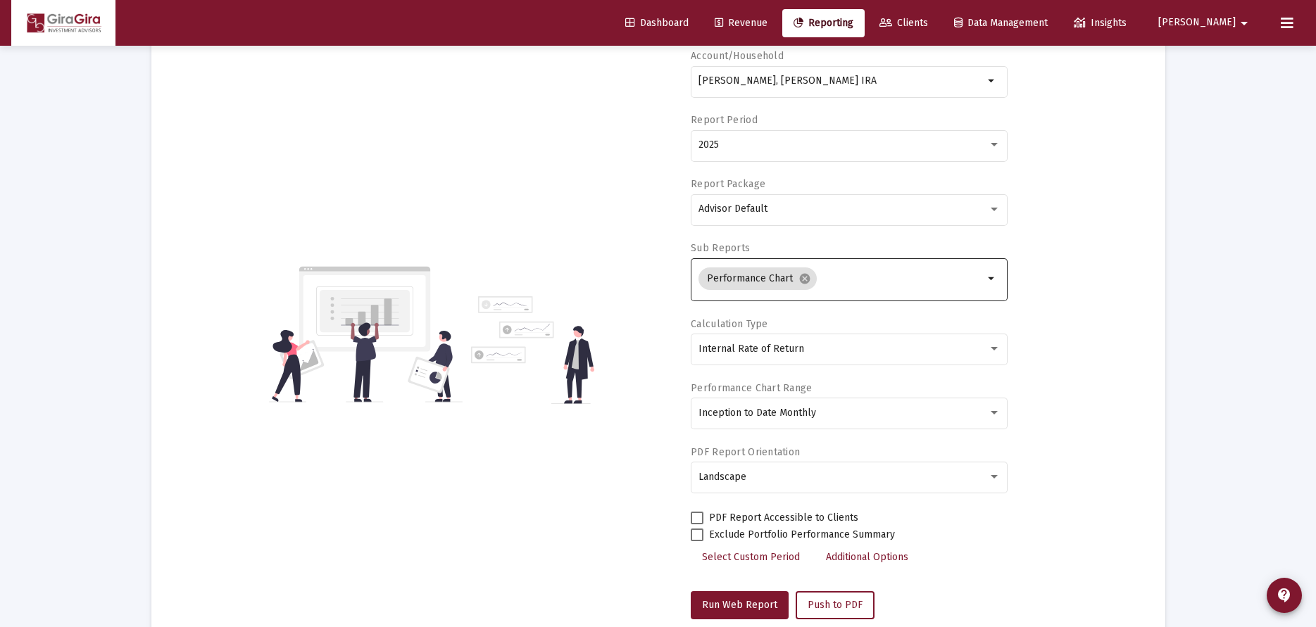
scroll to position [0, 0]
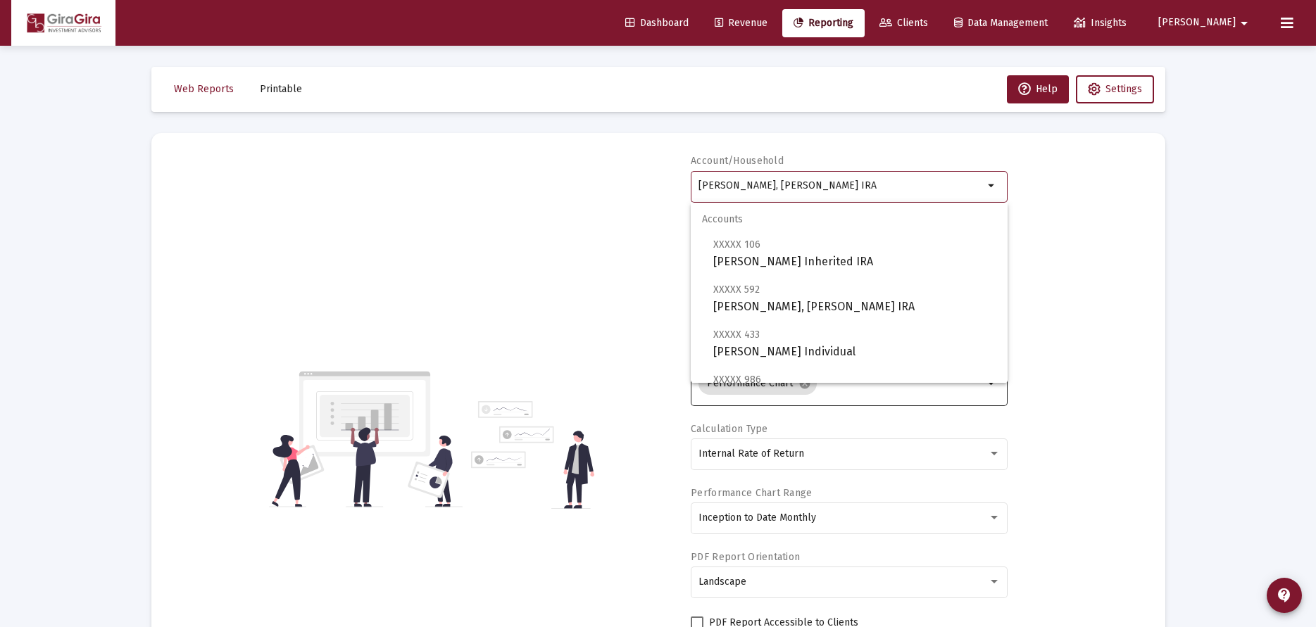
drag, startPoint x: 700, startPoint y: 181, endPoint x: 1003, endPoint y: 207, distance: 304.6
click at [1002, 207] on body "Dashboard Revenue Reporting Clients Data Management Insights [PERSON_NAME] Inte…" at bounding box center [658, 313] width 1316 height 627
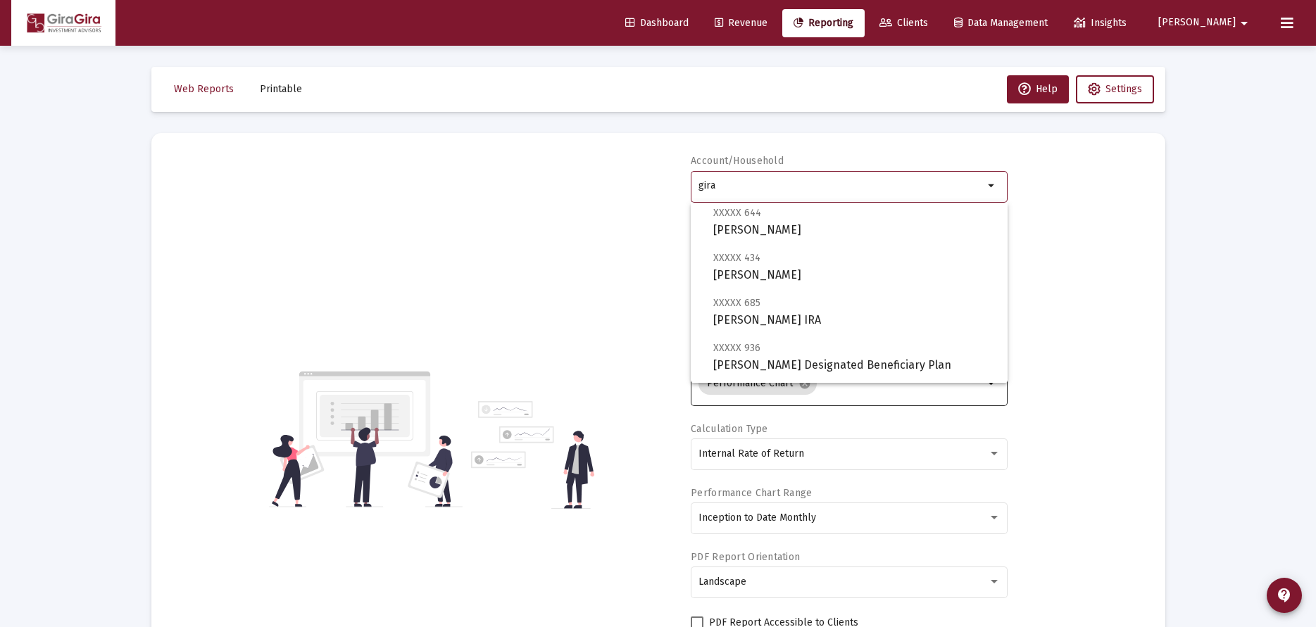
scroll to position [352, 0]
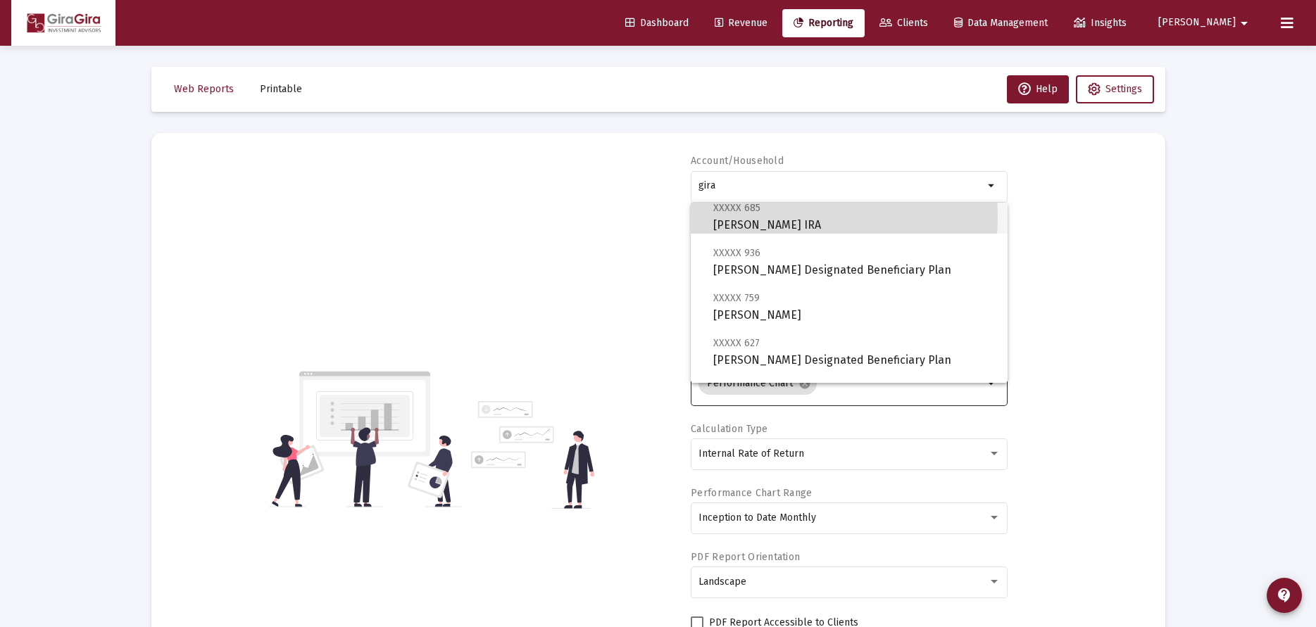
click at [770, 218] on span "XXXXX 685 [PERSON_NAME] IRA" at bounding box center [854, 216] width 283 height 35
type input "[PERSON_NAME] IRA"
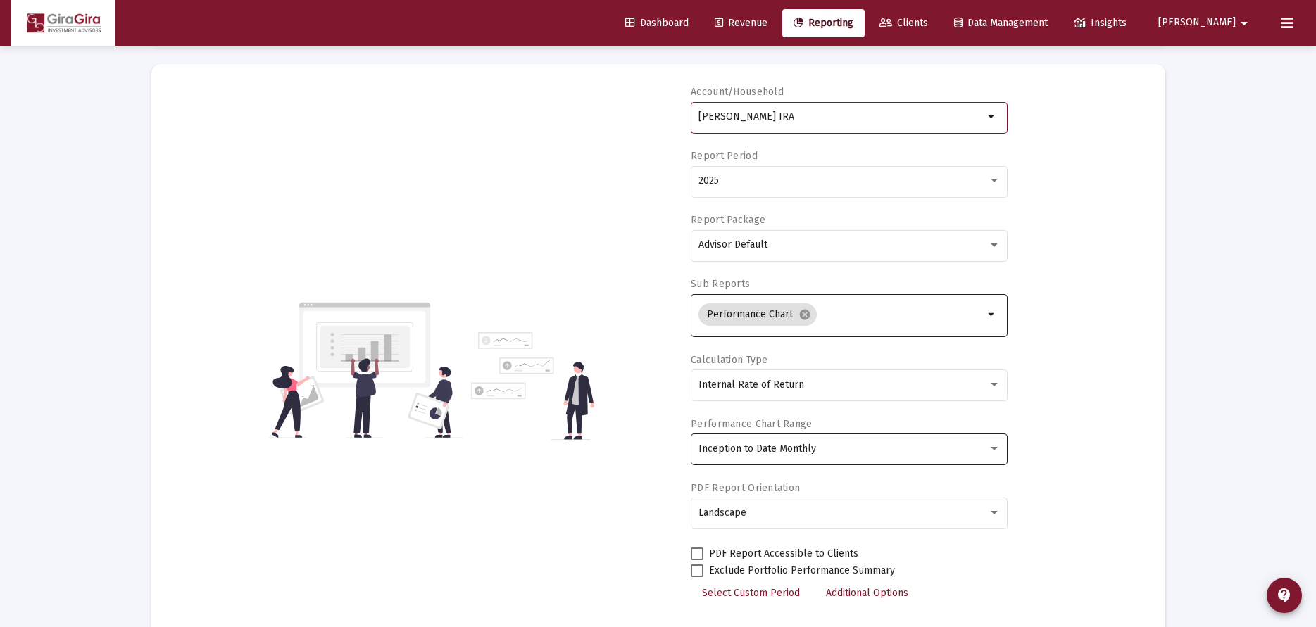
scroll to position [141, 0]
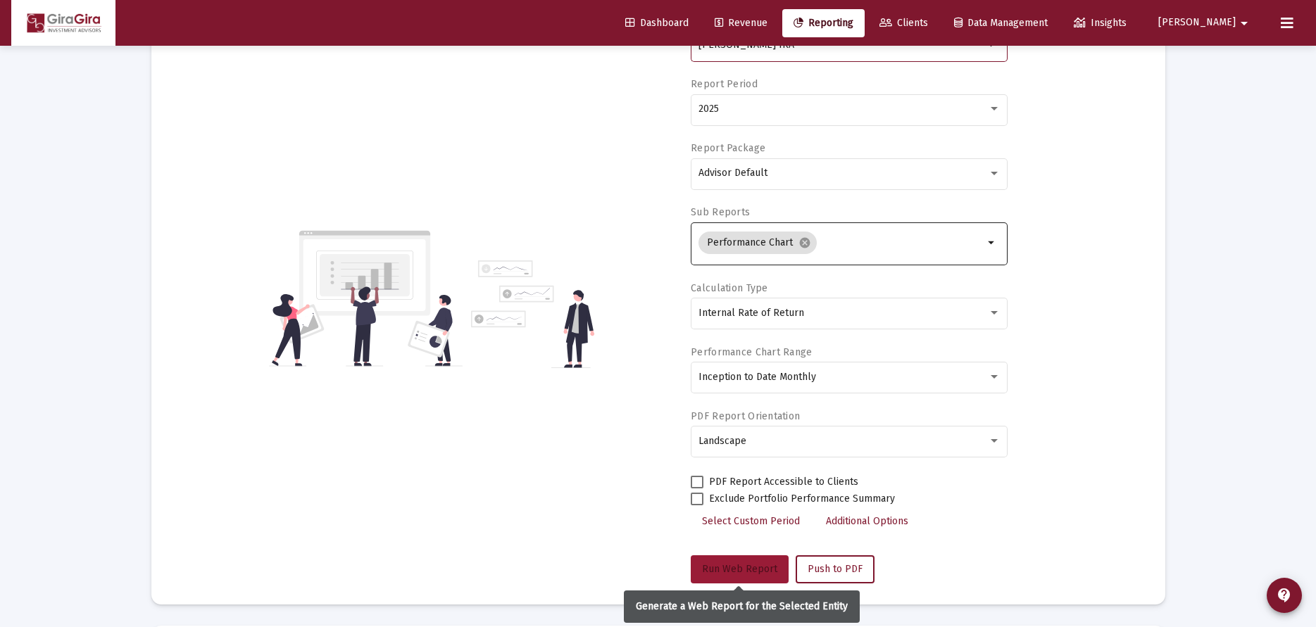
drag, startPoint x: 732, startPoint y: 567, endPoint x: 732, endPoint y: 558, distance: 9.2
click at [732, 565] on span "Run Web Report" at bounding box center [739, 569] width 75 height 12
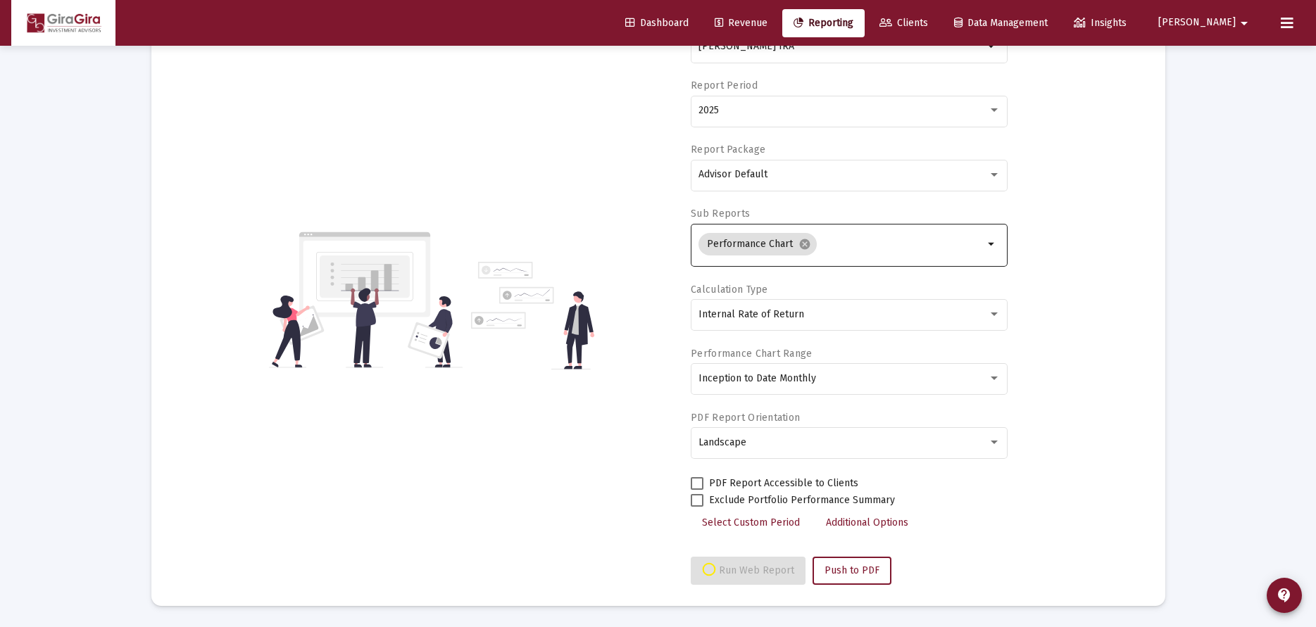
select select "View all"
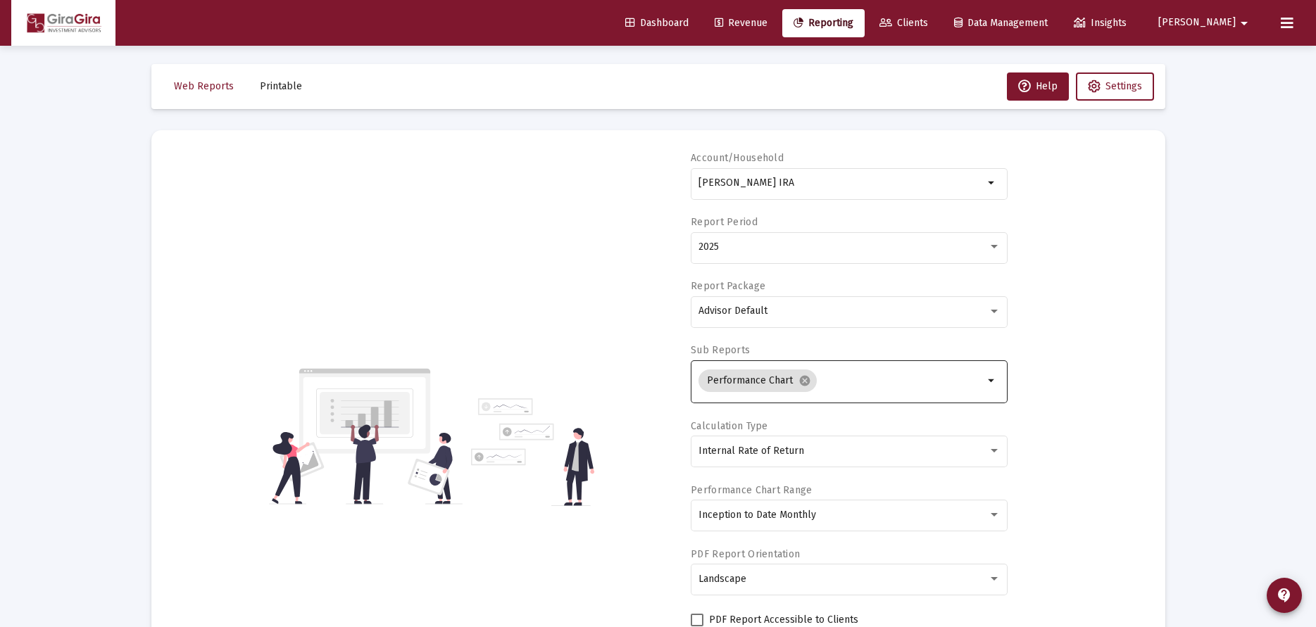
scroll to position [0, 0]
click at [744, 184] on input "[PERSON_NAME] IRA" at bounding box center [840, 185] width 285 height 11
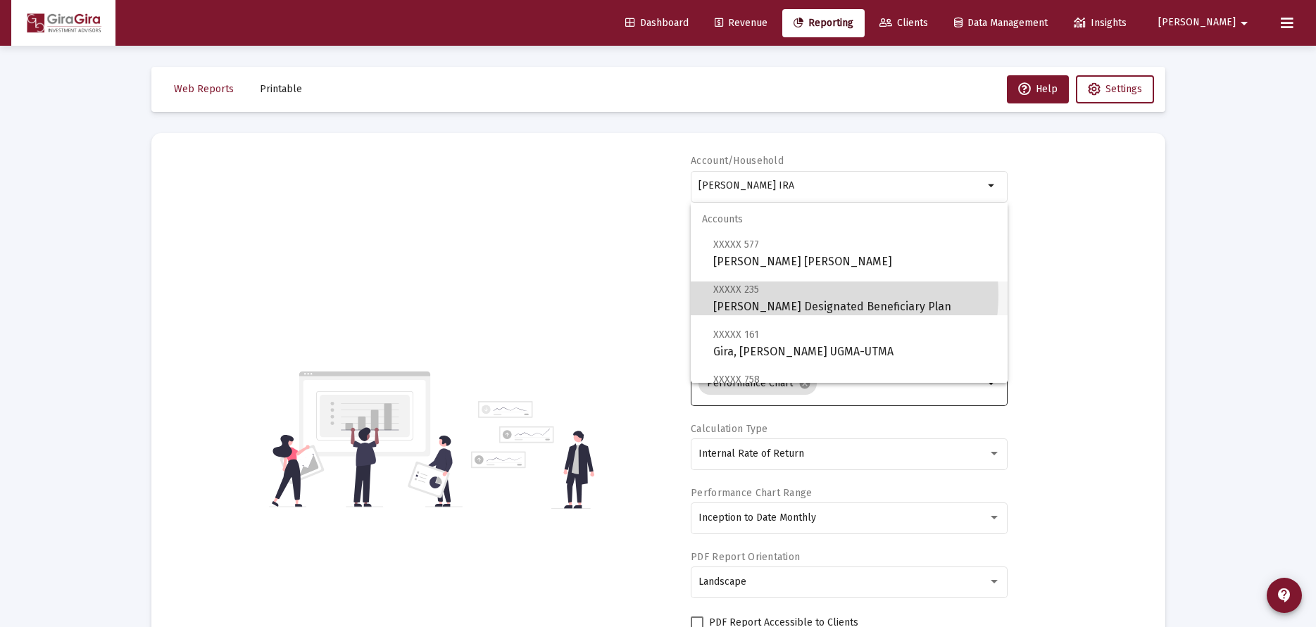
click at [820, 295] on span "XXXXX 235 [PERSON_NAME] Designated Beneficiary Plan" at bounding box center [854, 298] width 283 height 35
type input "[PERSON_NAME] Designated Beneficiary Plan"
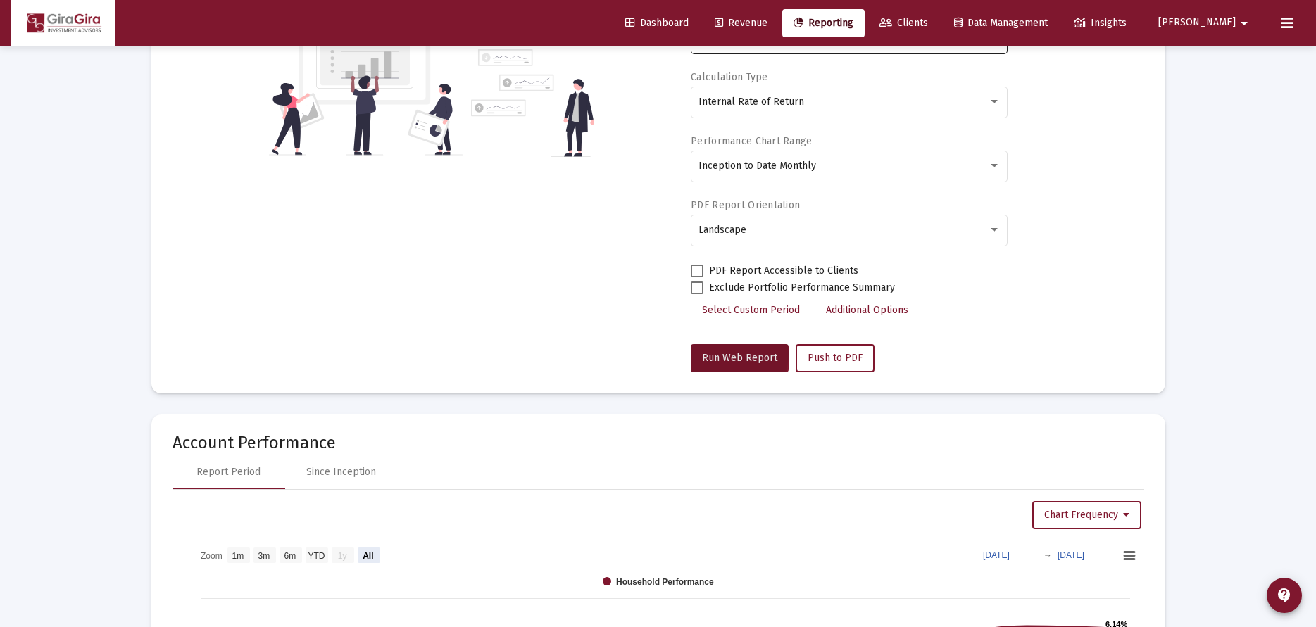
click at [723, 354] on span "Run Web Report" at bounding box center [739, 358] width 75 height 12
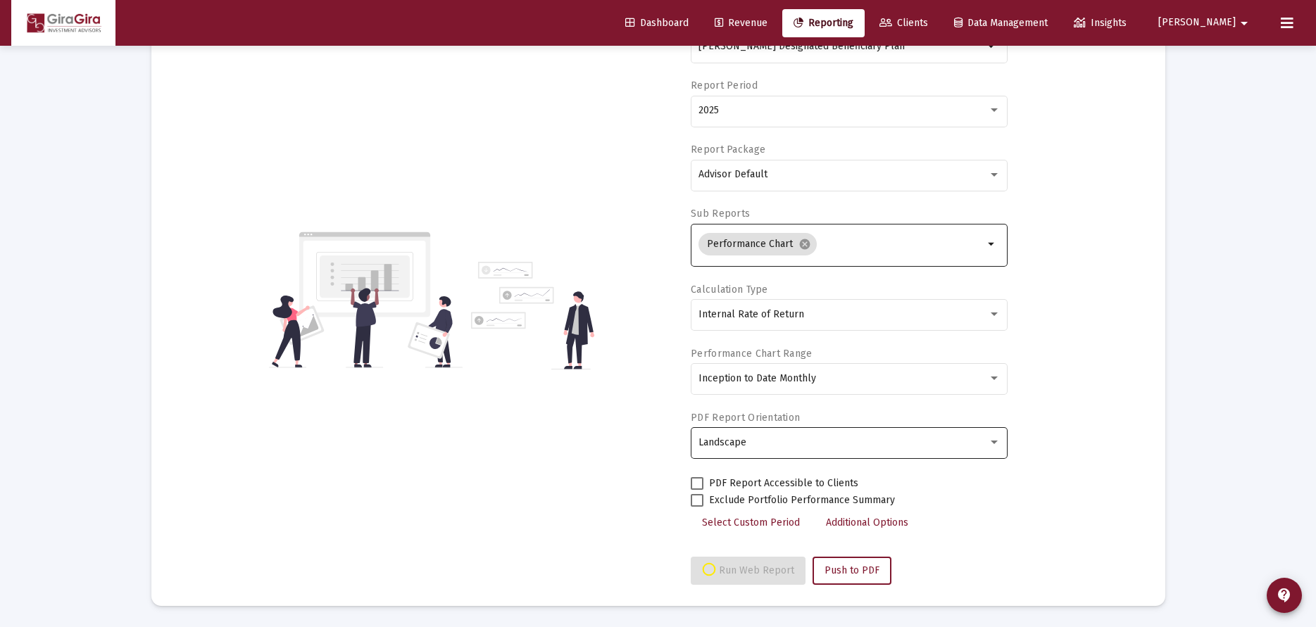
select select "View all"
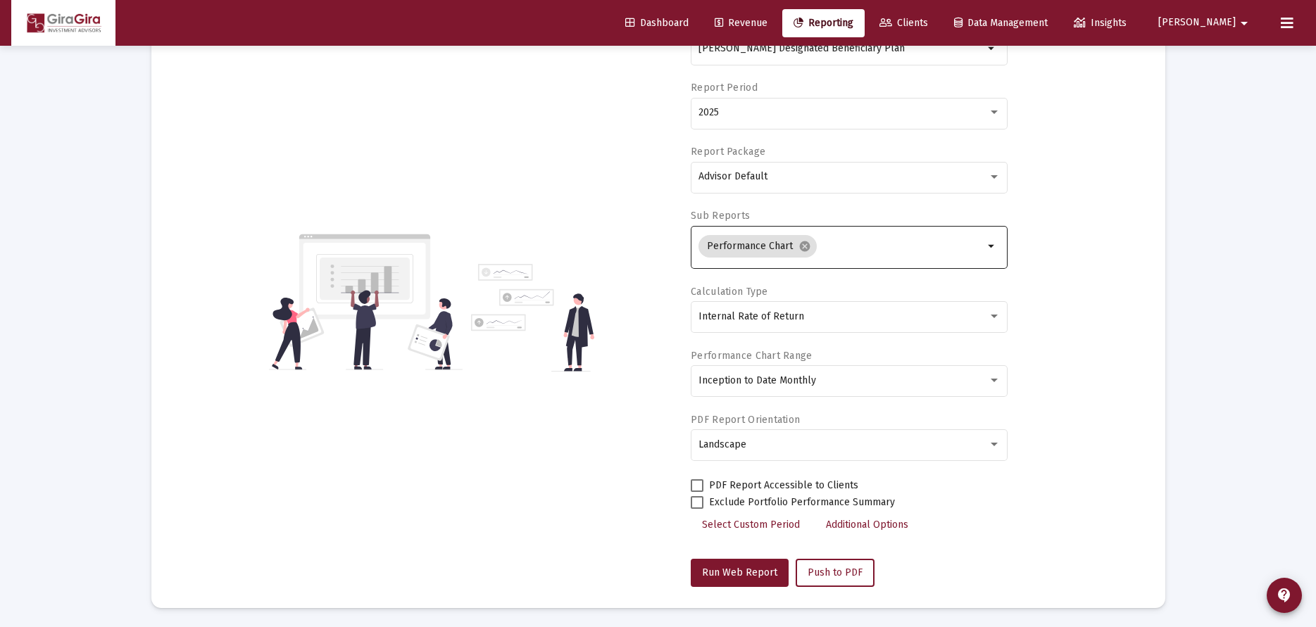
scroll to position [70, 0]
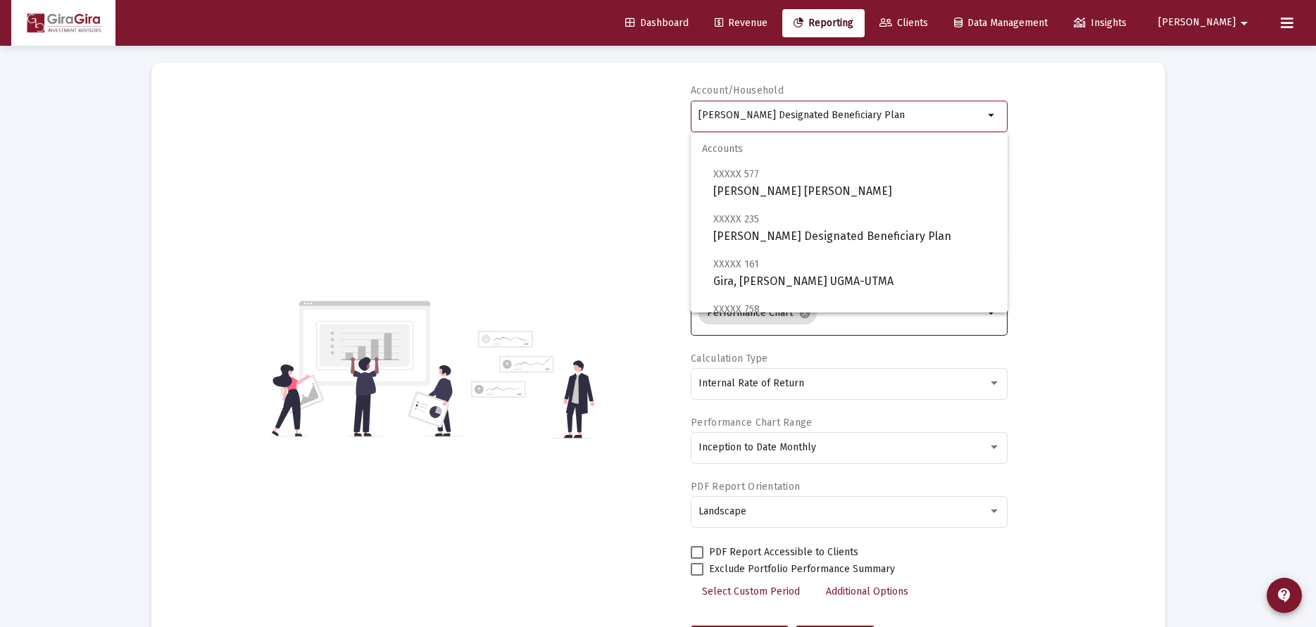
drag, startPoint x: 698, startPoint y: 111, endPoint x: 1320, endPoint y: 232, distance: 633.3
click at [1316, 232] on html "Dashboard Revenue Reporting Clients Data Management Insights [PERSON_NAME] Inte…" at bounding box center [658, 243] width 1316 height 627
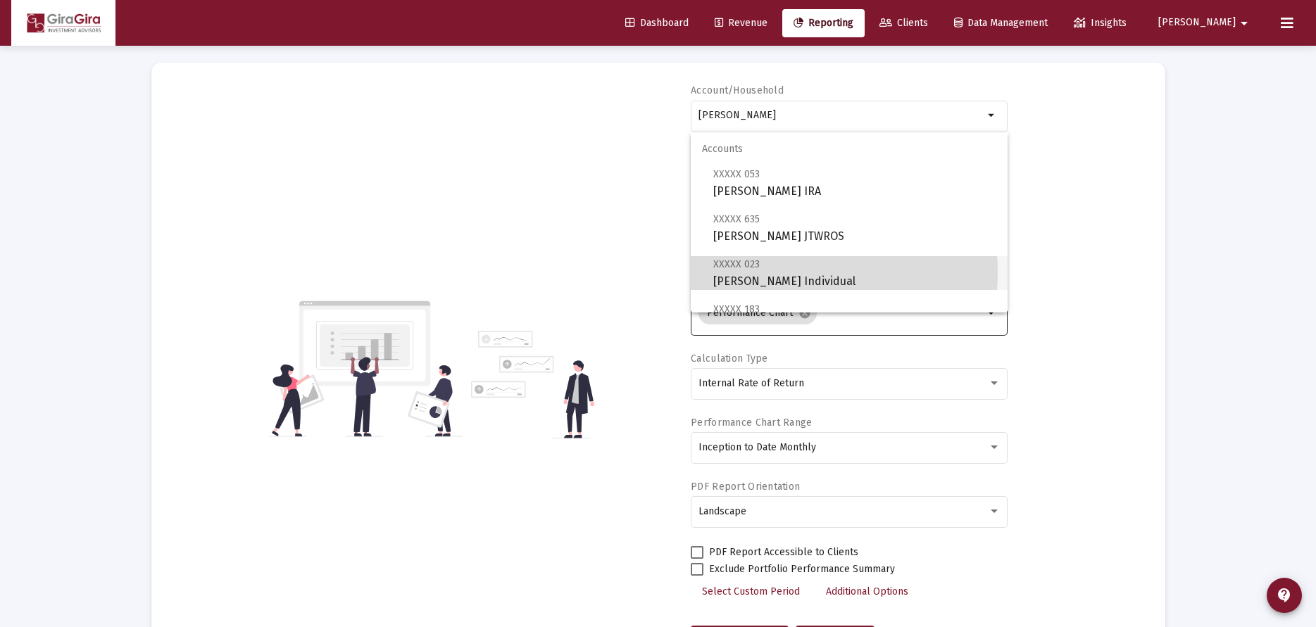
click at [764, 272] on span "XXXXX 023 [PERSON_NAME] Individual" at bounding box center [854, 273] width 283 height 35
type input "[PERSON_NAME] Individual"
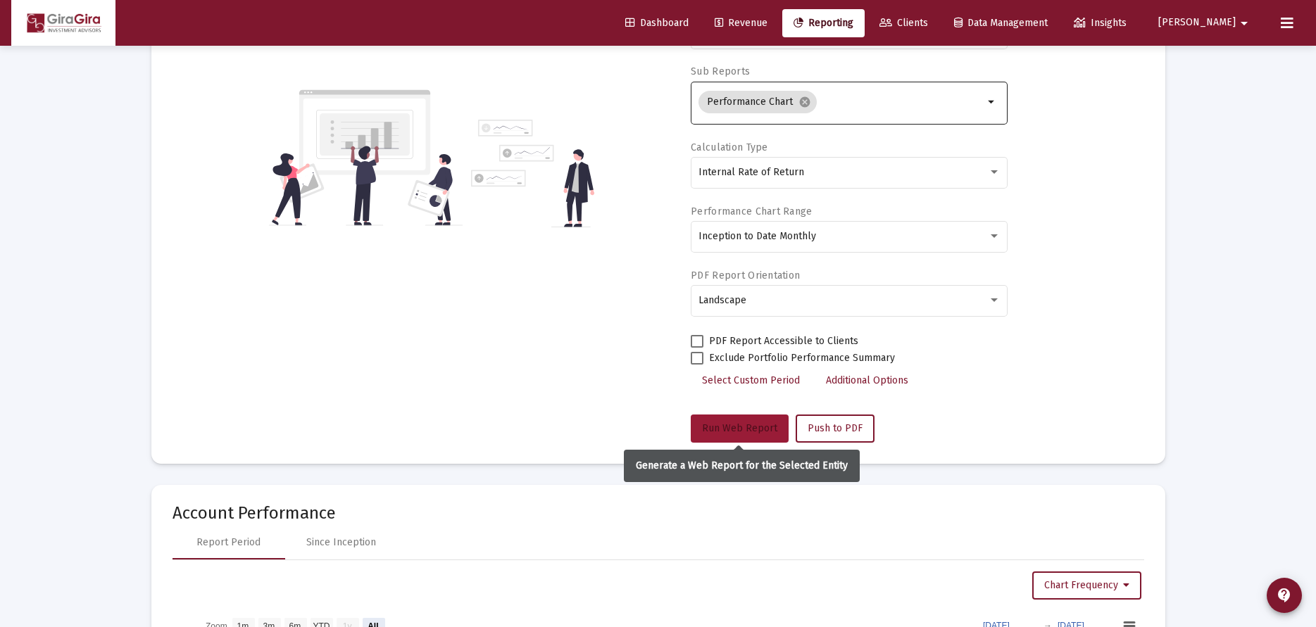
click at [725, 421] on button "Run Web Report" at bounding box center [740, 429] width 98 height 28
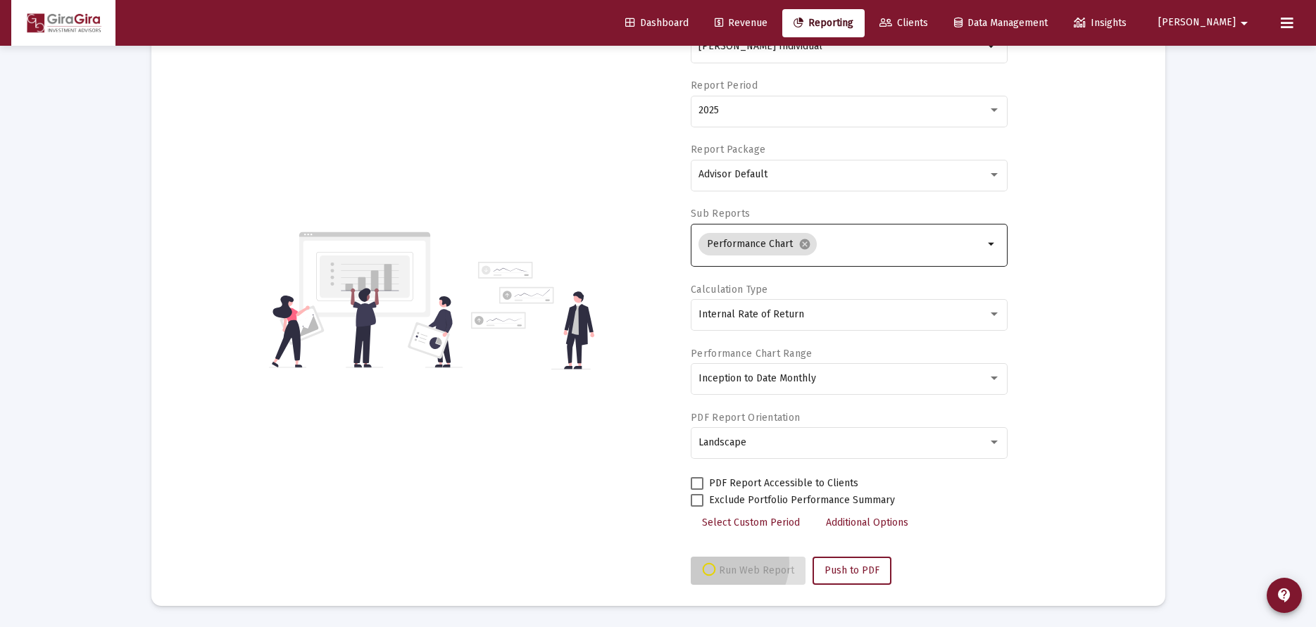
select select "View all"
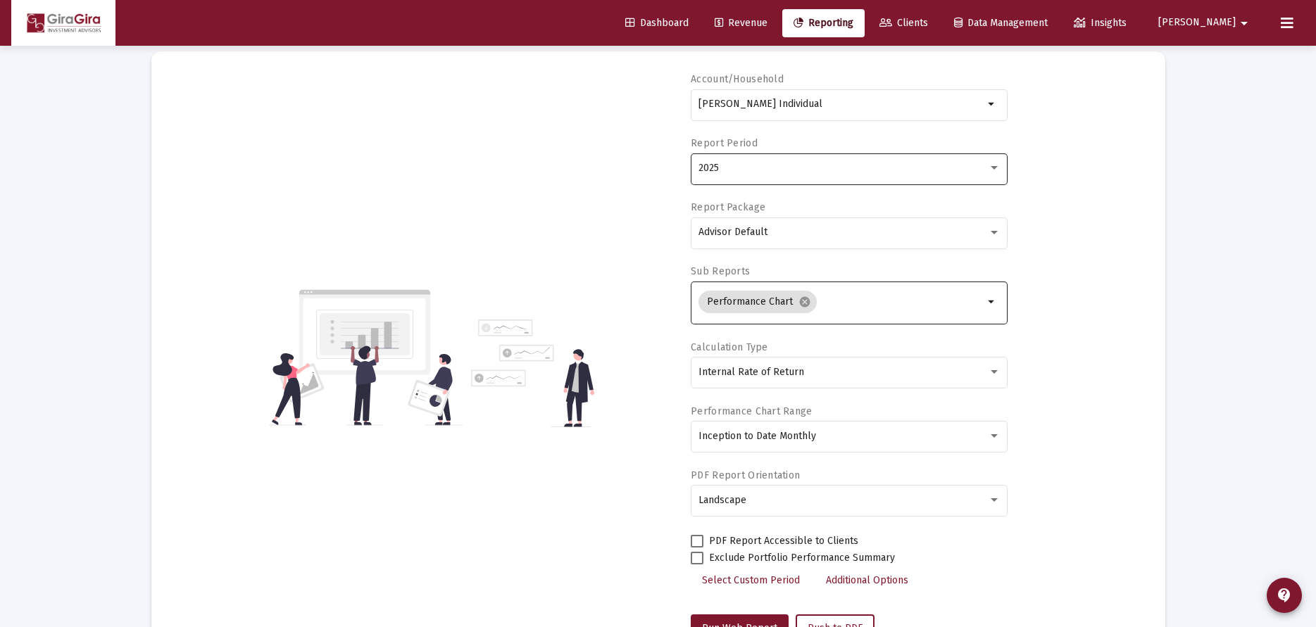
scroll to position [0, 0]
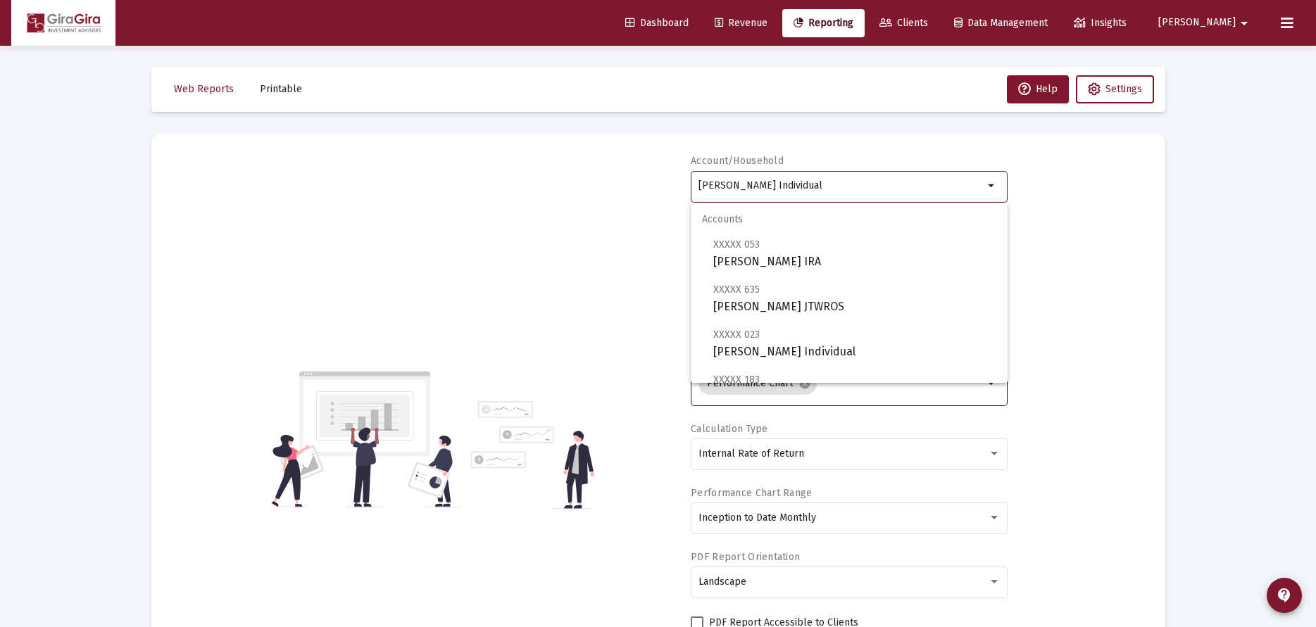
drag, startPoint x: 701, startPoint y: 182, endPoint x: 887, endPoint y: 192, distance: 186.9
click at [887, 192] on div "[PERSON_NAME] Individual" at bounding box center [840, 185] width 285 height 35
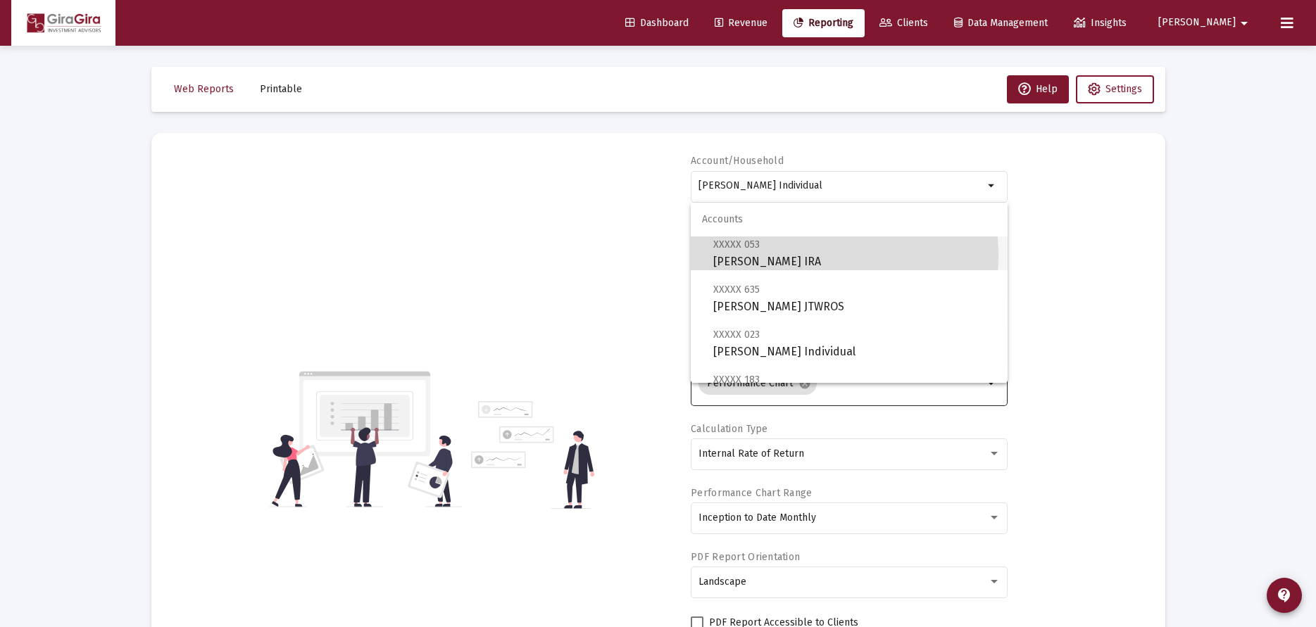
click at [804, 256] on span "XXXXX 053 [PERSON_NAME] IRA" at bounding box center [854, 253] width 283 height 35
type input "[PERSON_NAME] IRA"
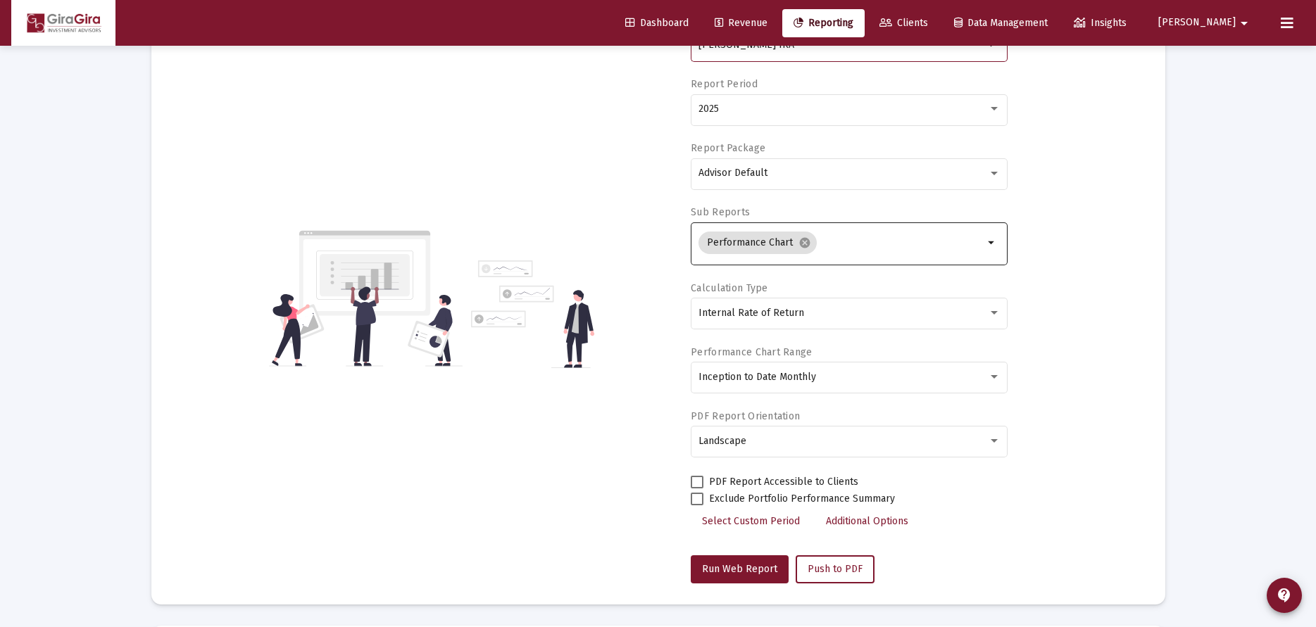
scroll to position [282, 0]
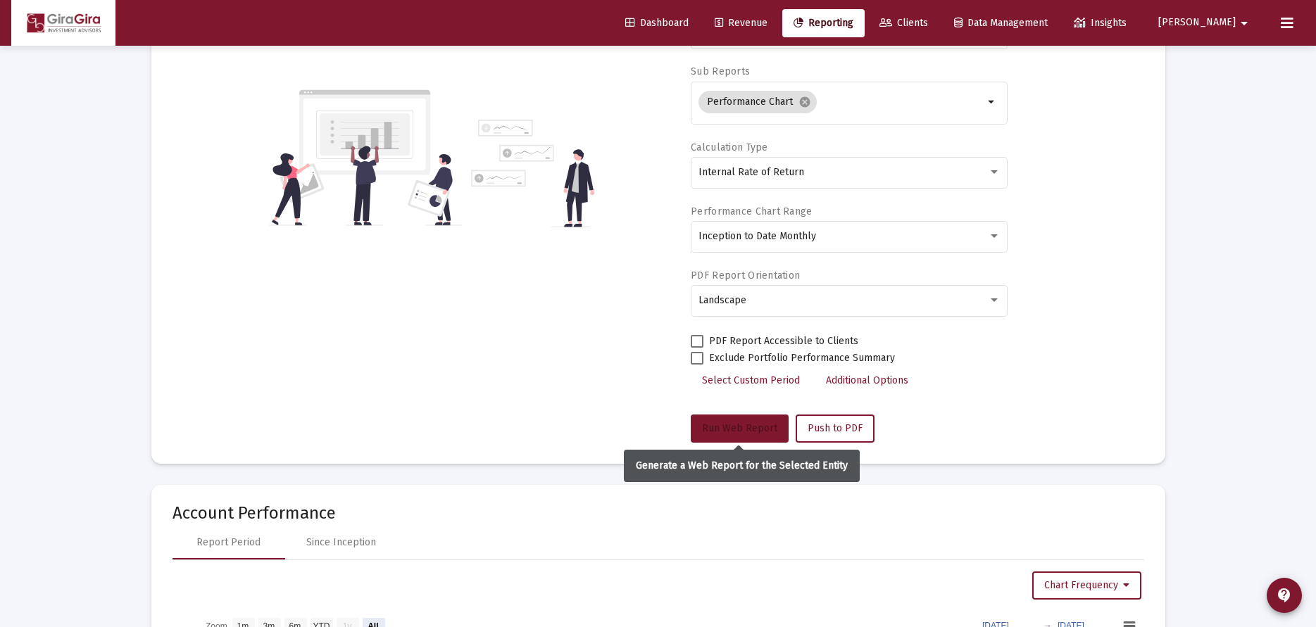
click at [759, 423] on span "Run Web Report" at bounding box center [739, 428] width 75 height 12
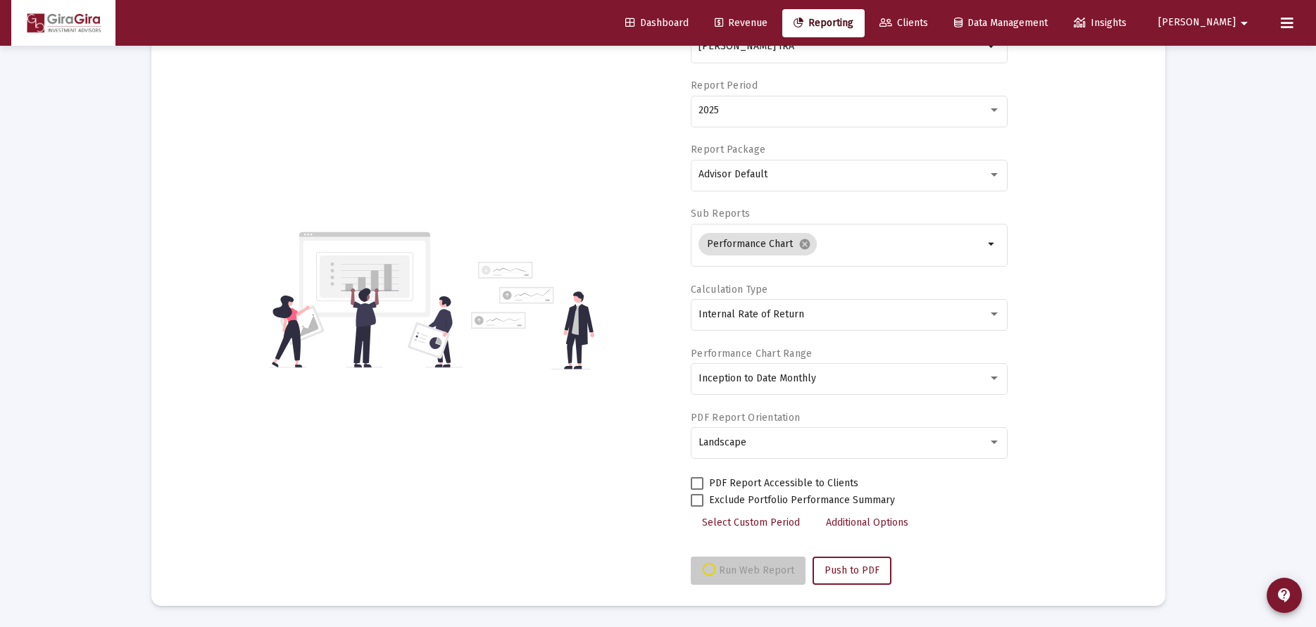
scroll to position [139, 0]
select select "View all"
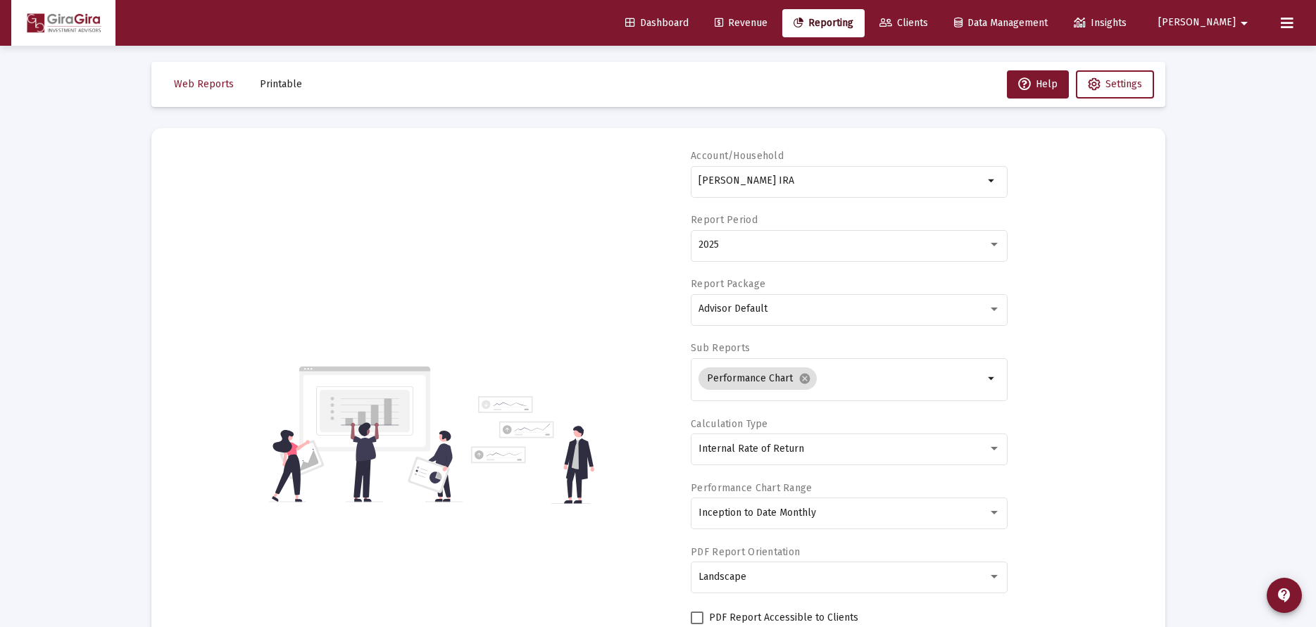
scroll to position [0, 0]
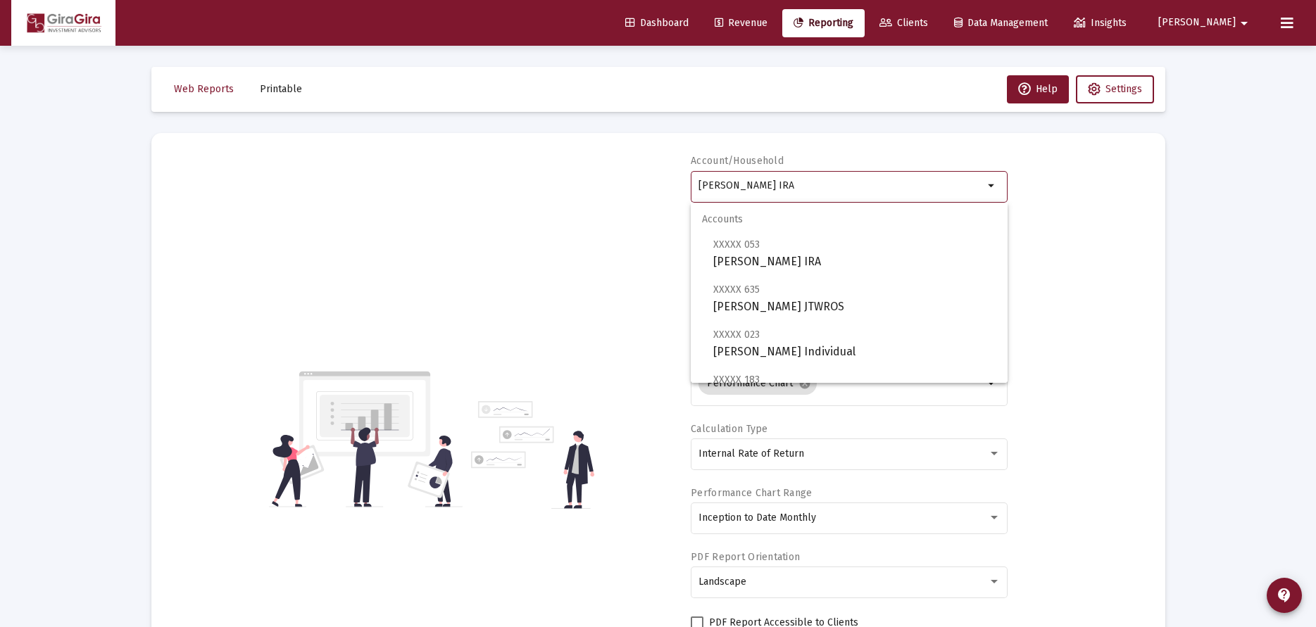
click at [796, 186] on input "[PERSON_NAME] IRA" at bounding box center [840, 185] width 285 height 11
click at [769, 301] on span "XXXXX 635 [PERSON_NAME] JTWROS" at bounding box center [854, 298] width 283 height 35
type input "[PERSON_NAME] JTWROS"
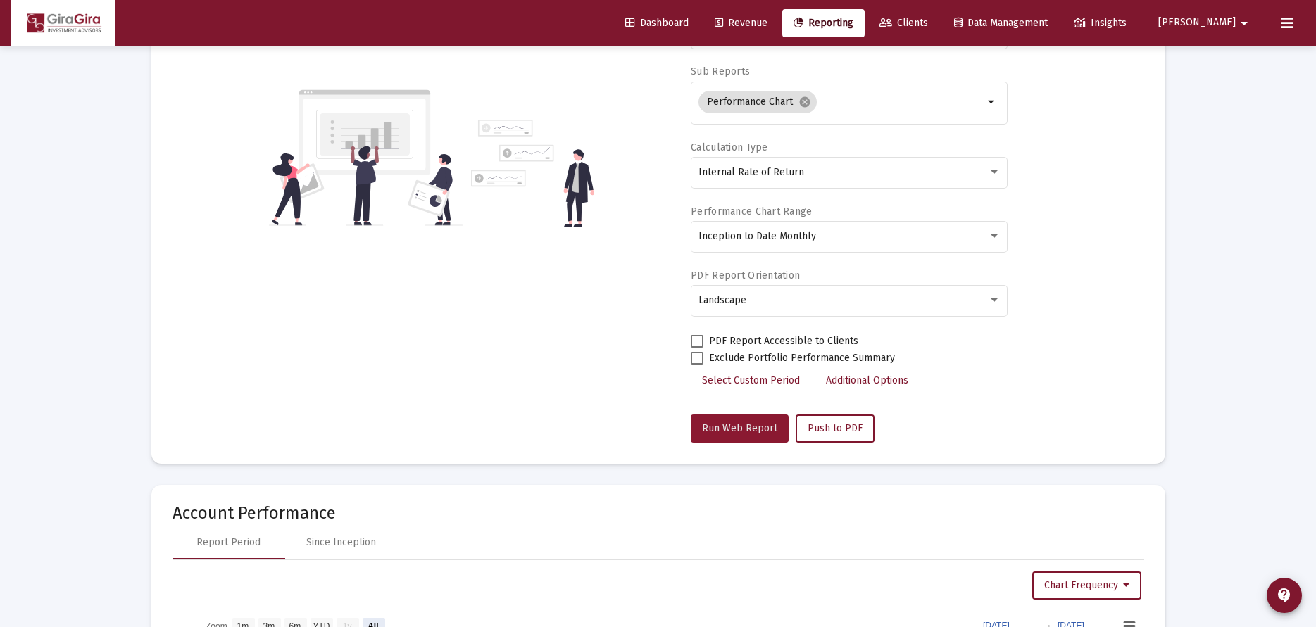
click at [751, 425] on span "Run Web Report" at bounding box center [739, 428] width 75 height 12
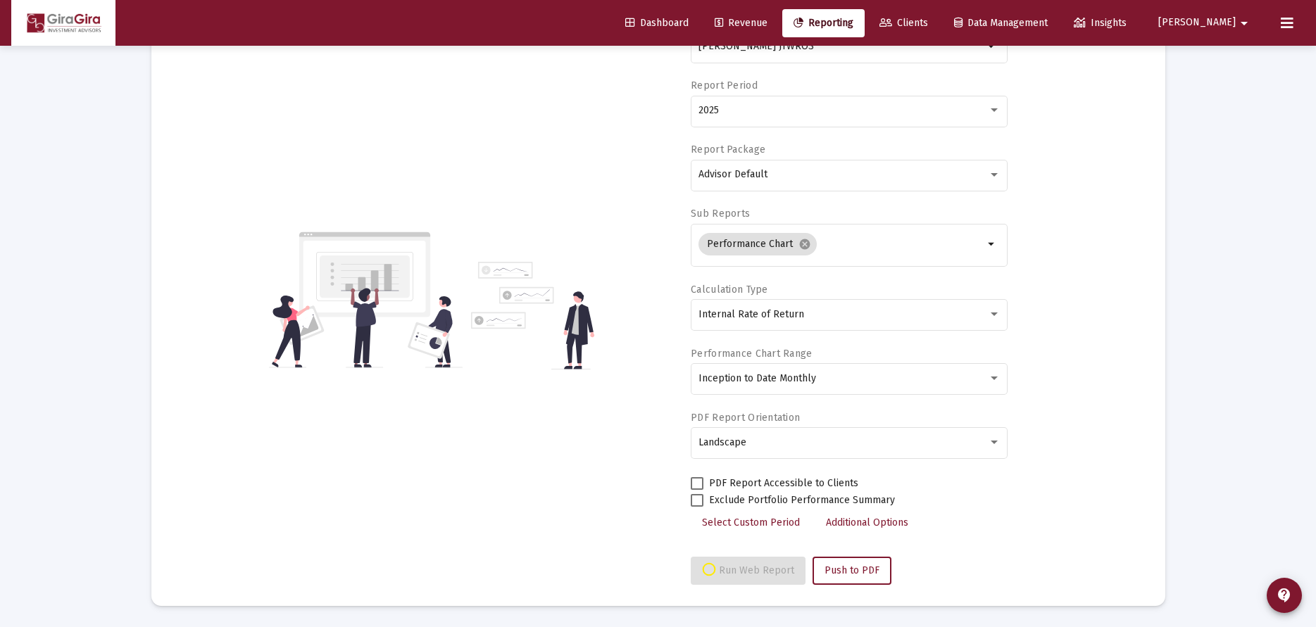
select select "View all"
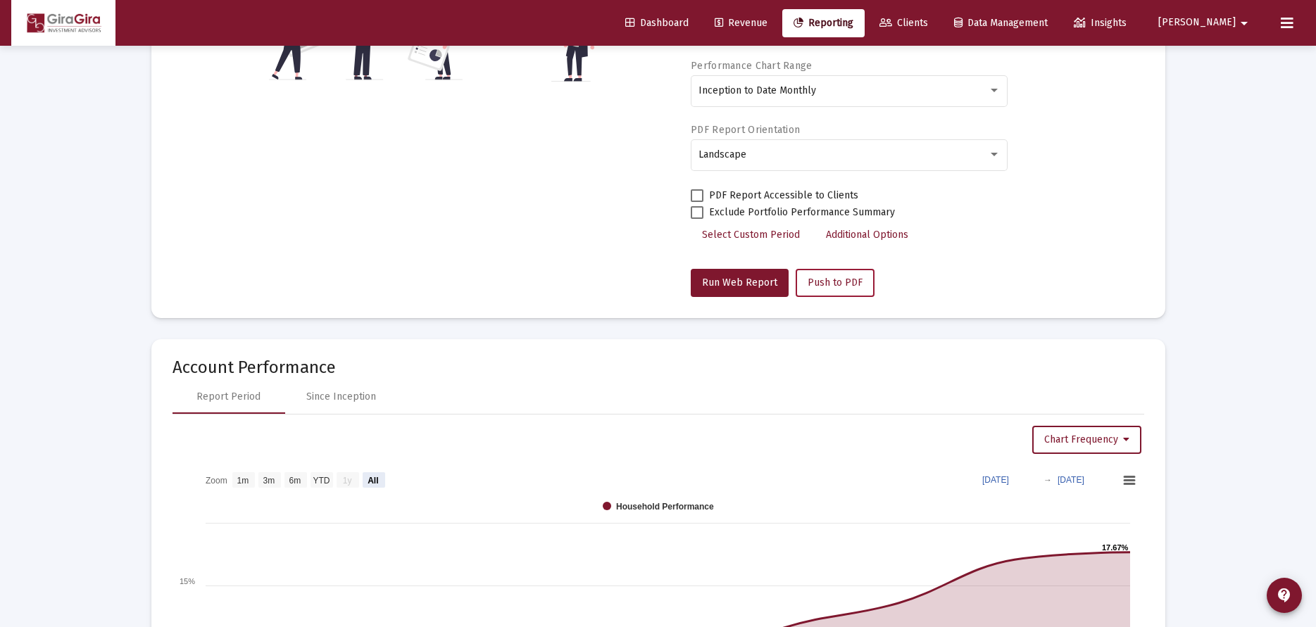
scroll to position [352, 0]
